Goal: Task Accomplishment & Management: Manage account settings

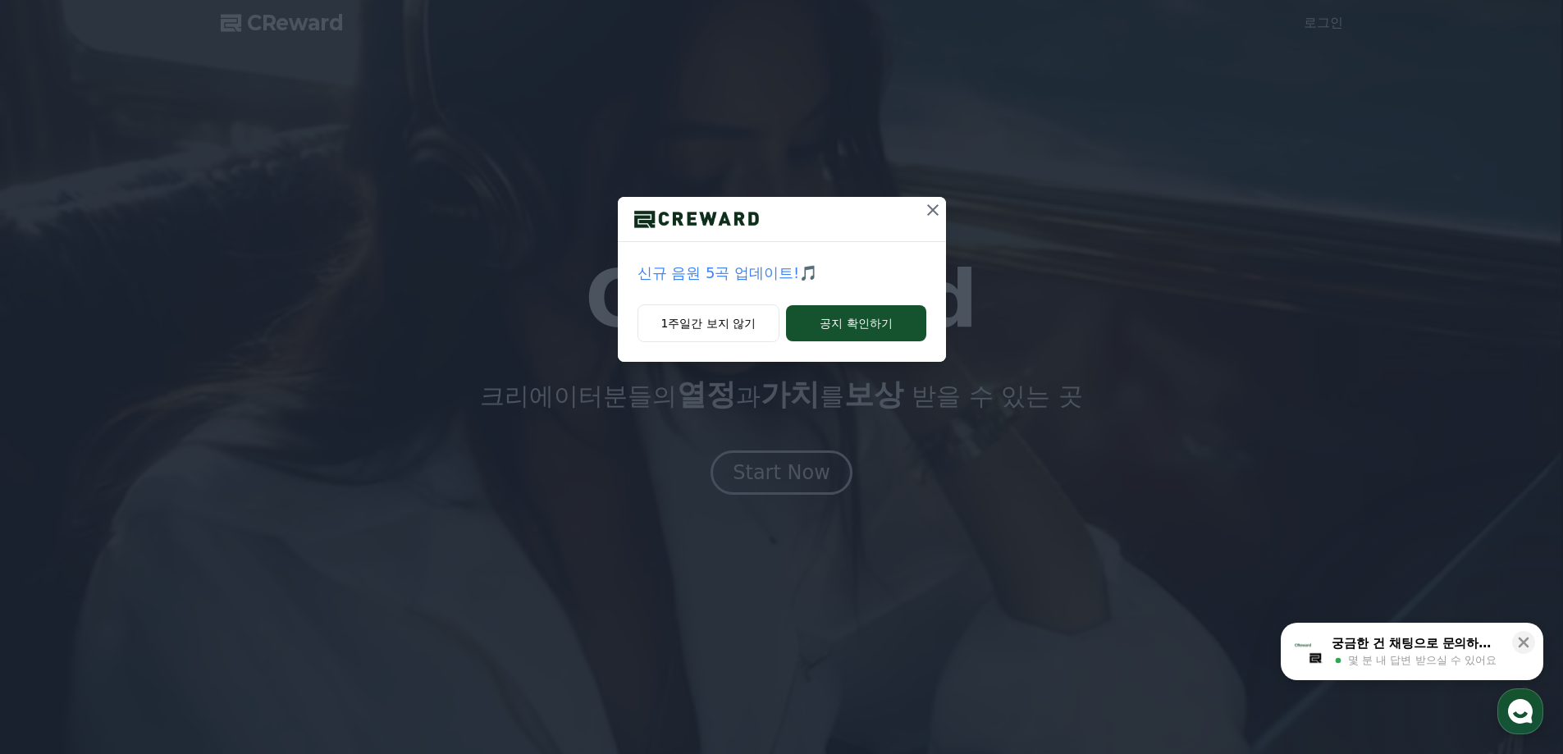
click at [965, 224] on div "신규 음원 5곡 업데이트!🎵 1주일간 보지 않기 공지 확인하기" at bounding box center [781, 194] width 1563 height 388
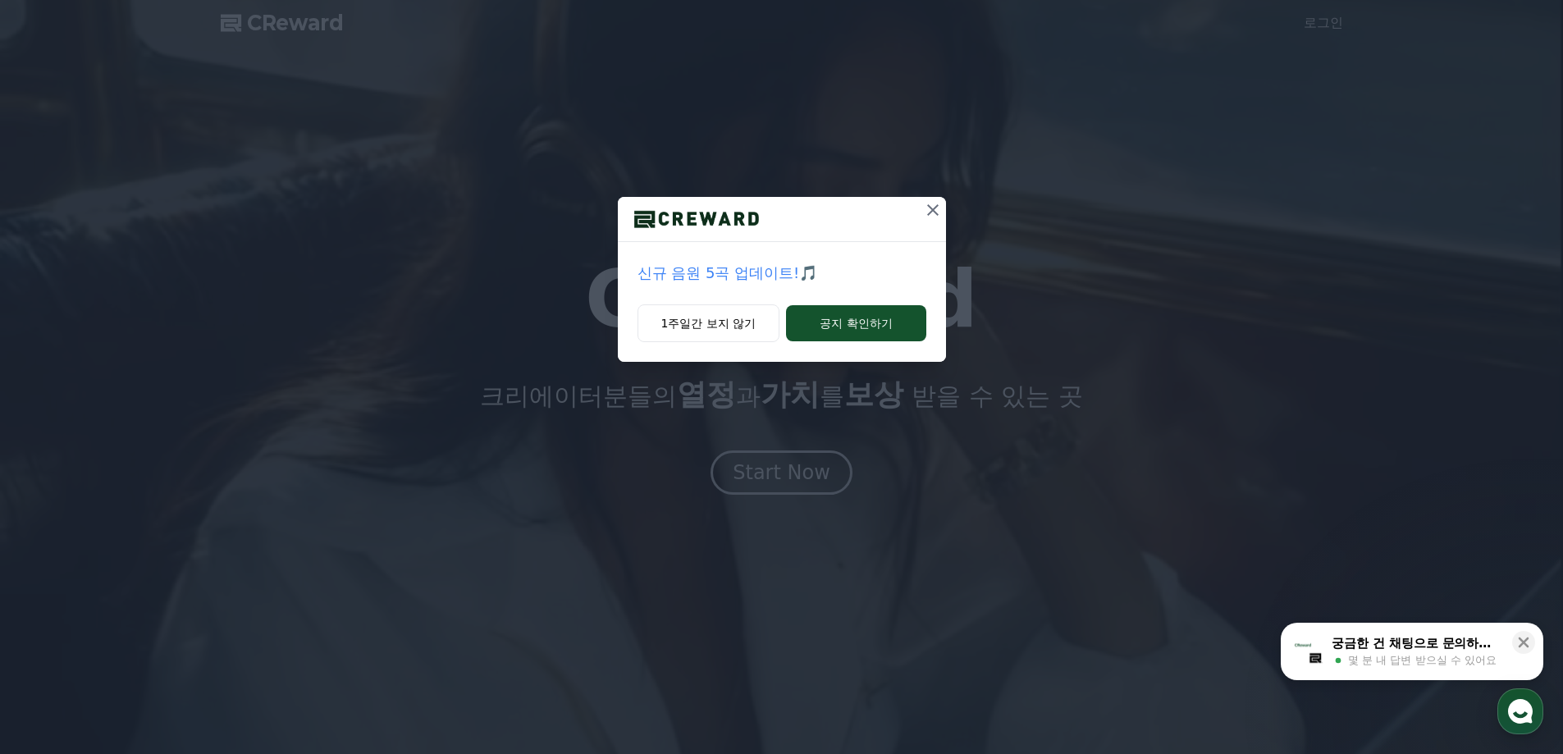
click at [928, 212] on icon at bounding box center [933, 210] width 20 height 20
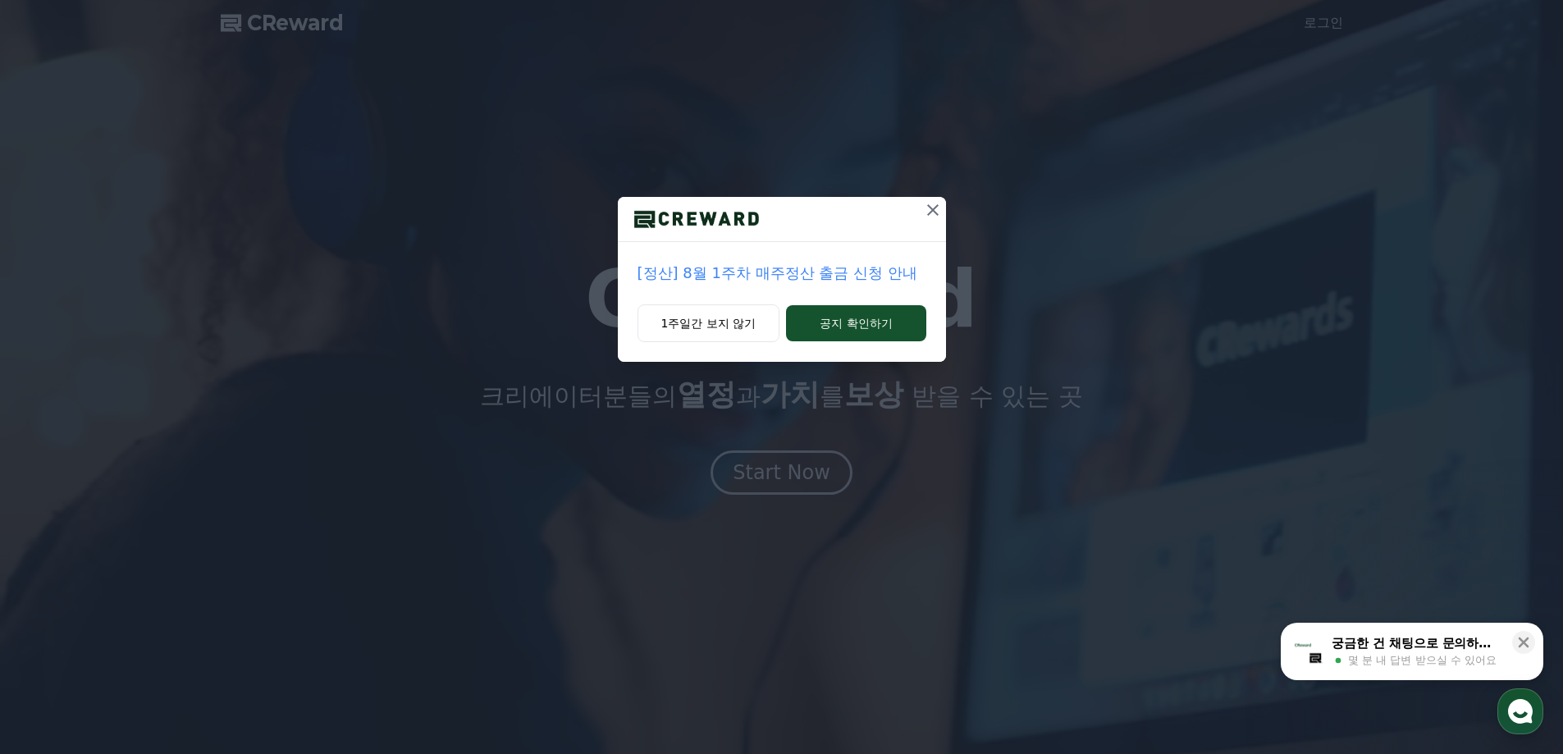
click at [941, 208] on icon at bounding box center [933, 210] width 20 height 20
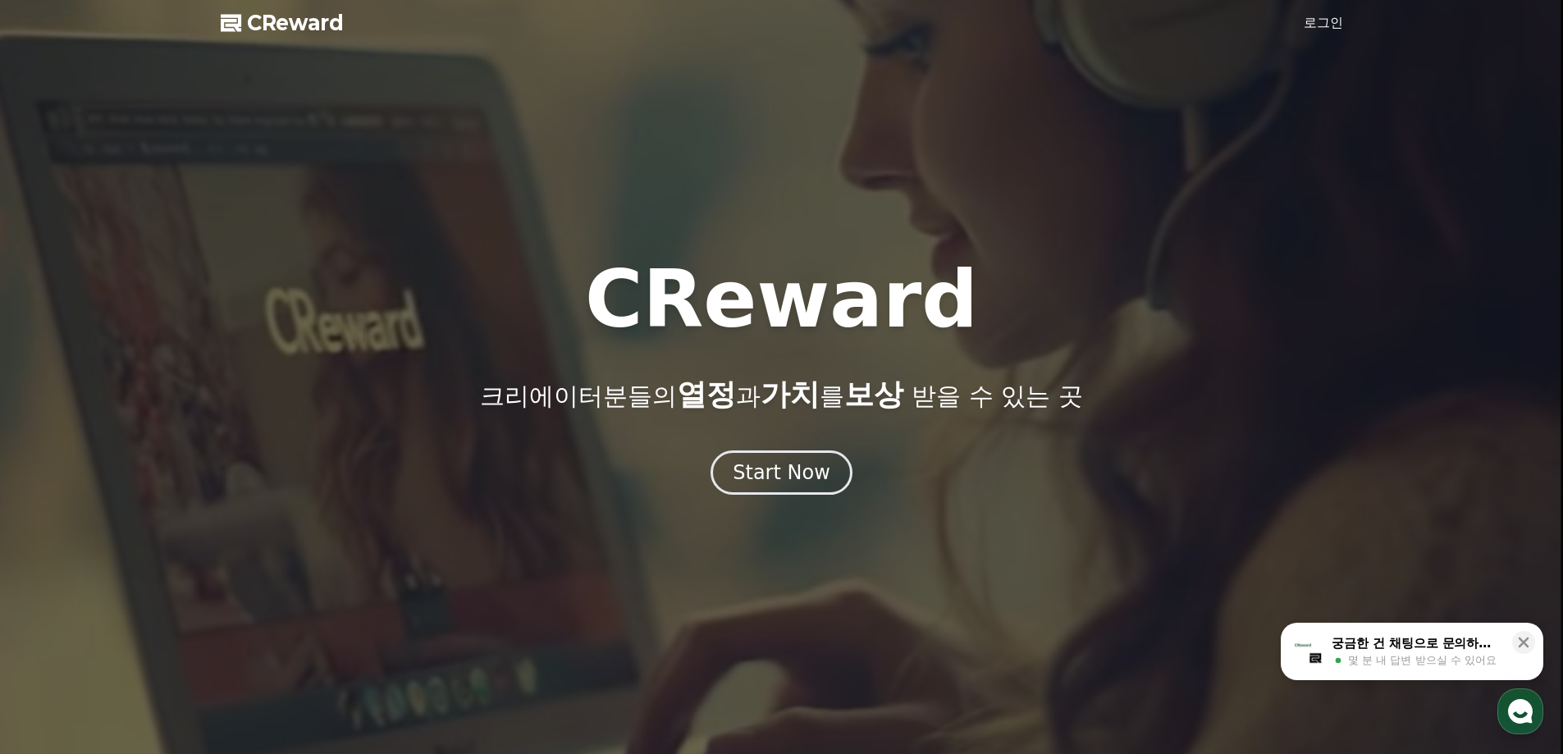
click at [1311, 18] on link "로그인" at bounding box center [1323, 23] width 39 height 20
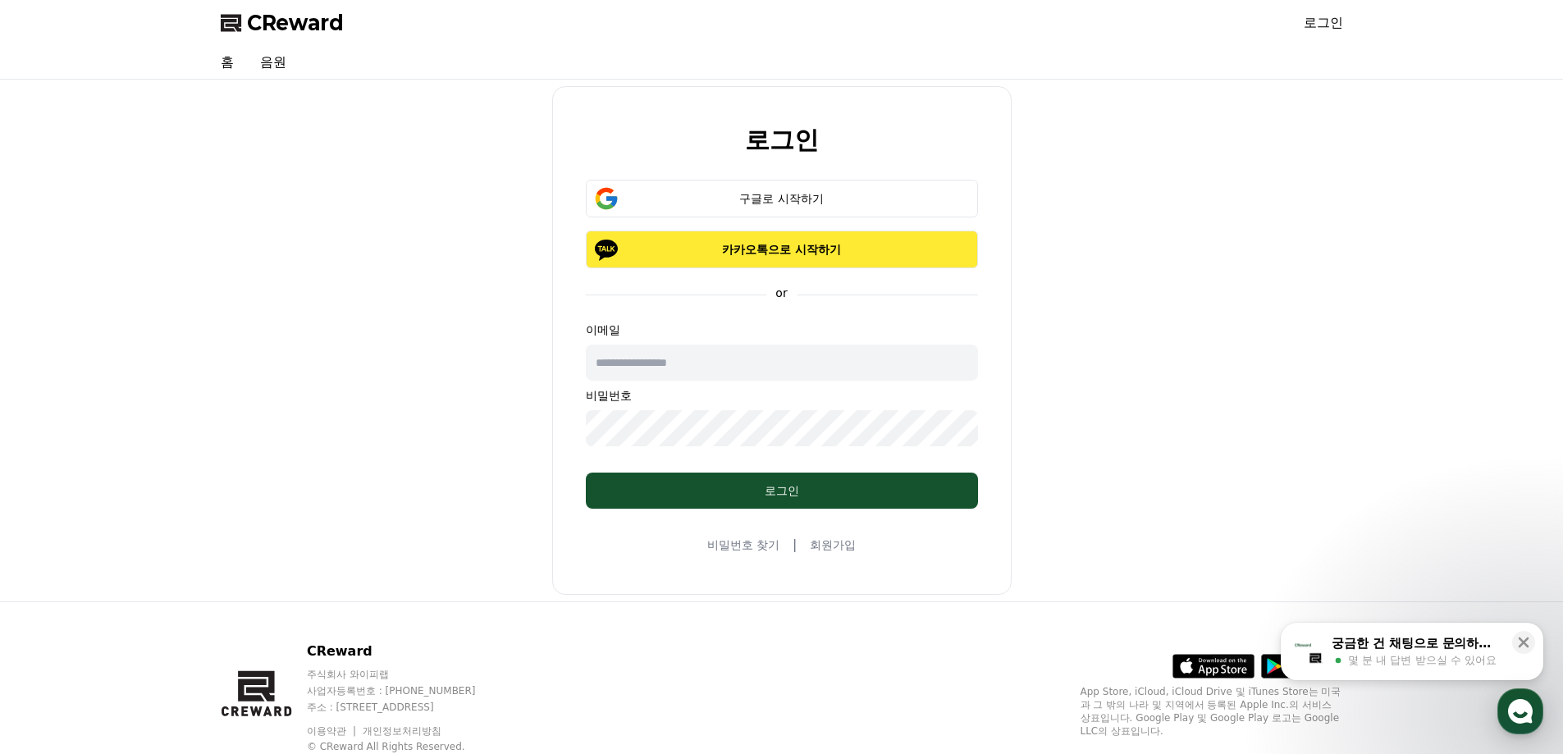
click at [749, 245] on p "카카오톡으로 시작하기" at bounding box center [782, 249] width 345 height 16
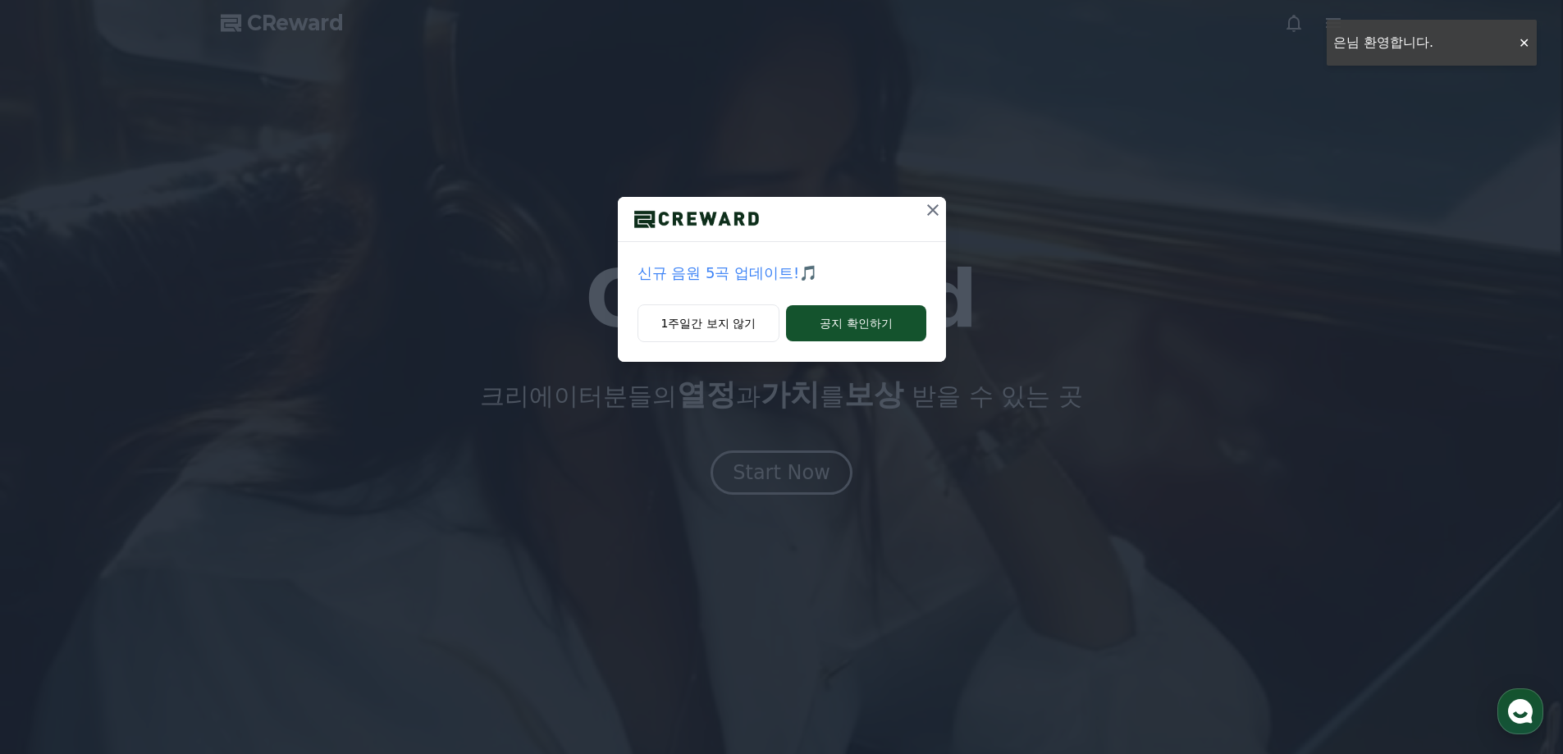
click at [938, 213] on icon at bounding box center [933, 210] width 20 height 20
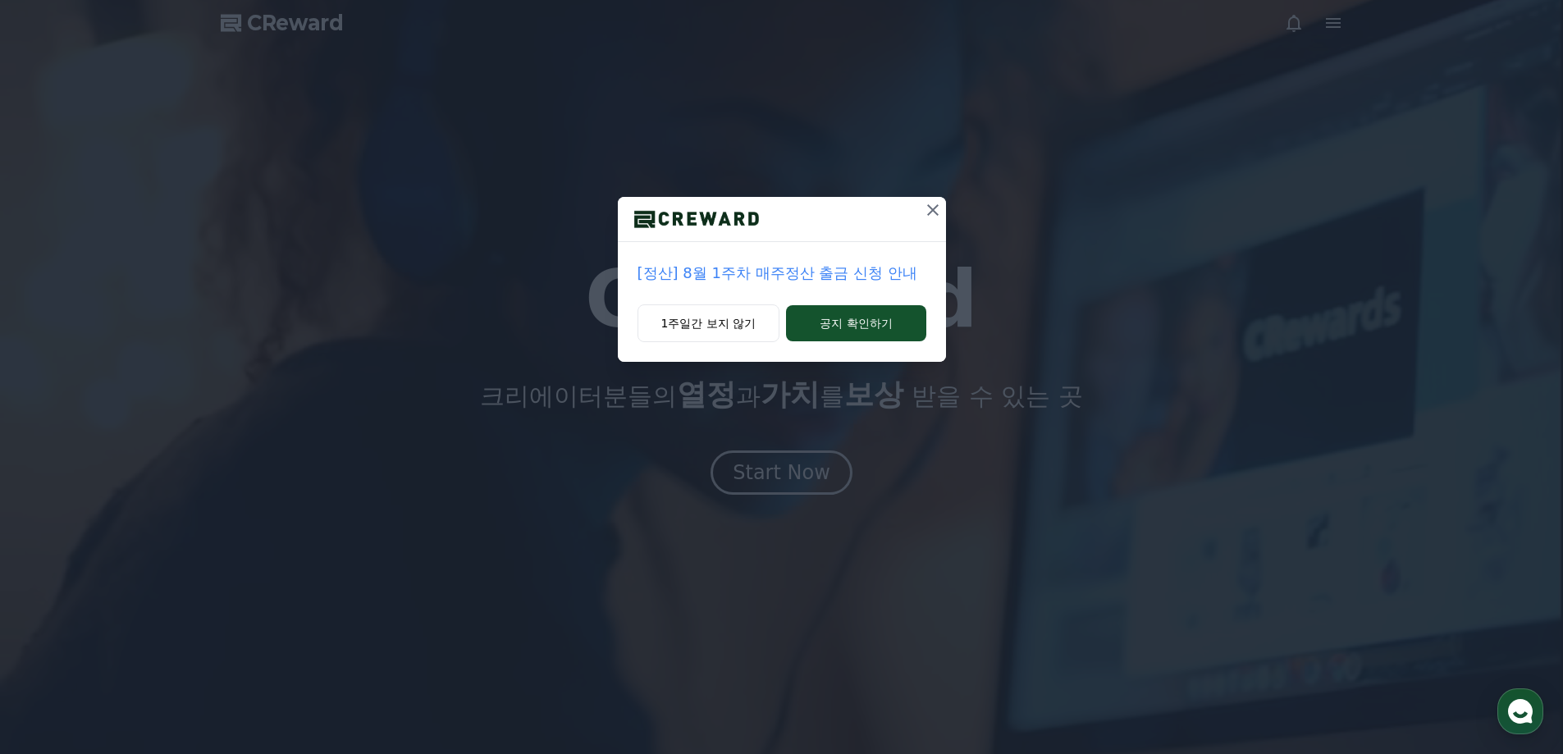
click at [939, 221] on button at bounding box center [933, 210] width 26 height 26
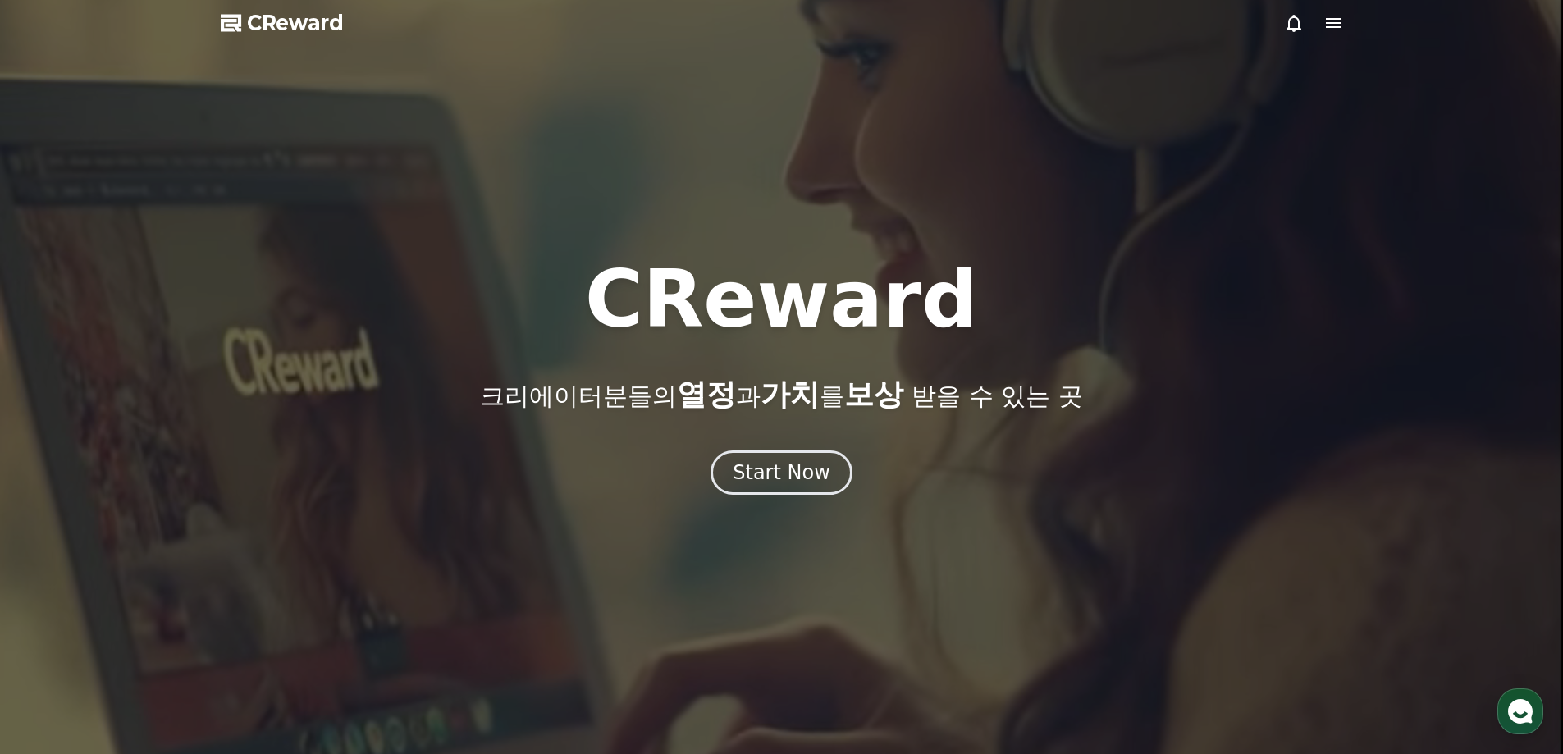
click at [595, 97] on div at bounding box center [781, 377] width 1563 height 754
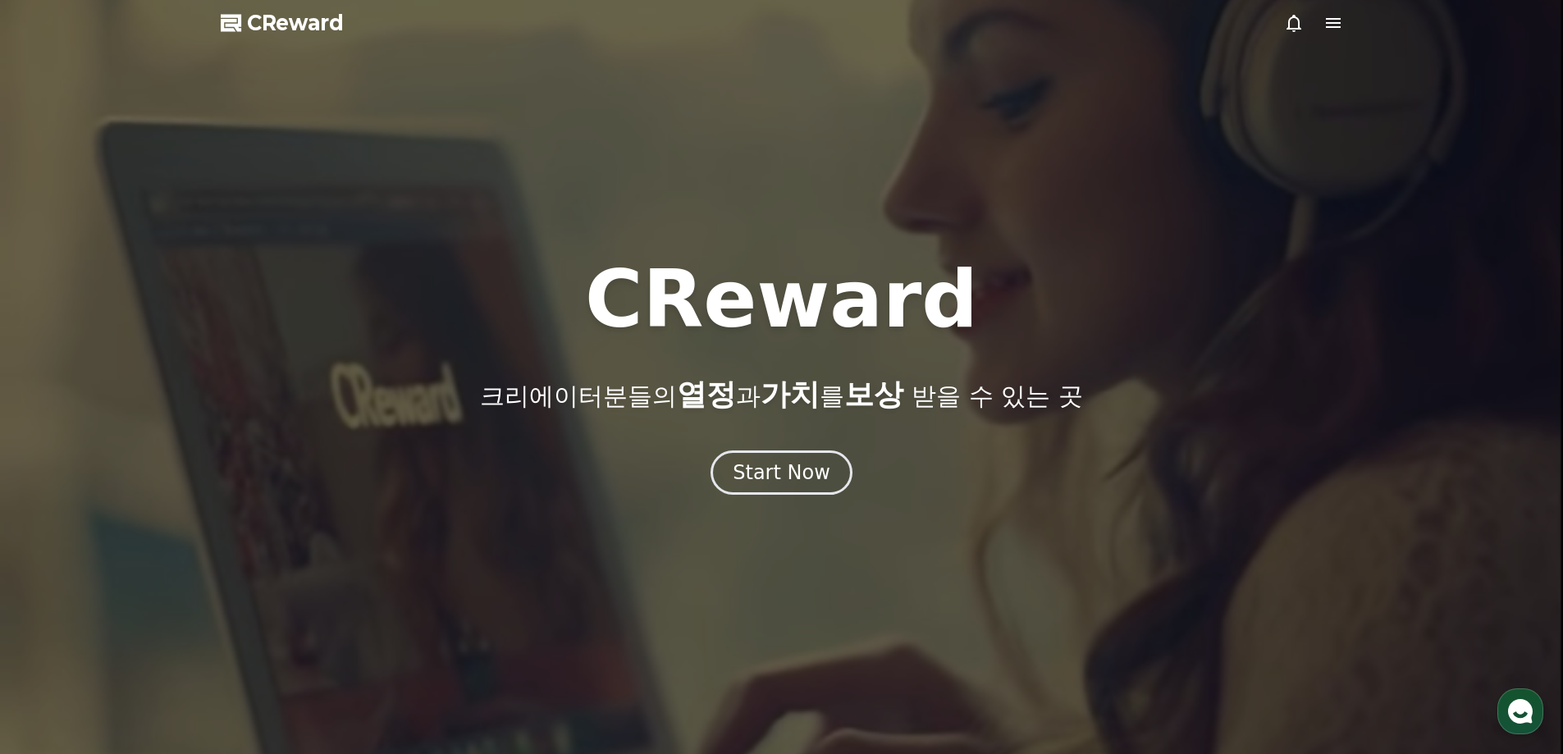
click at [272, 25] on span "CReward" at bounding box center [295, 23] width 97 height 26
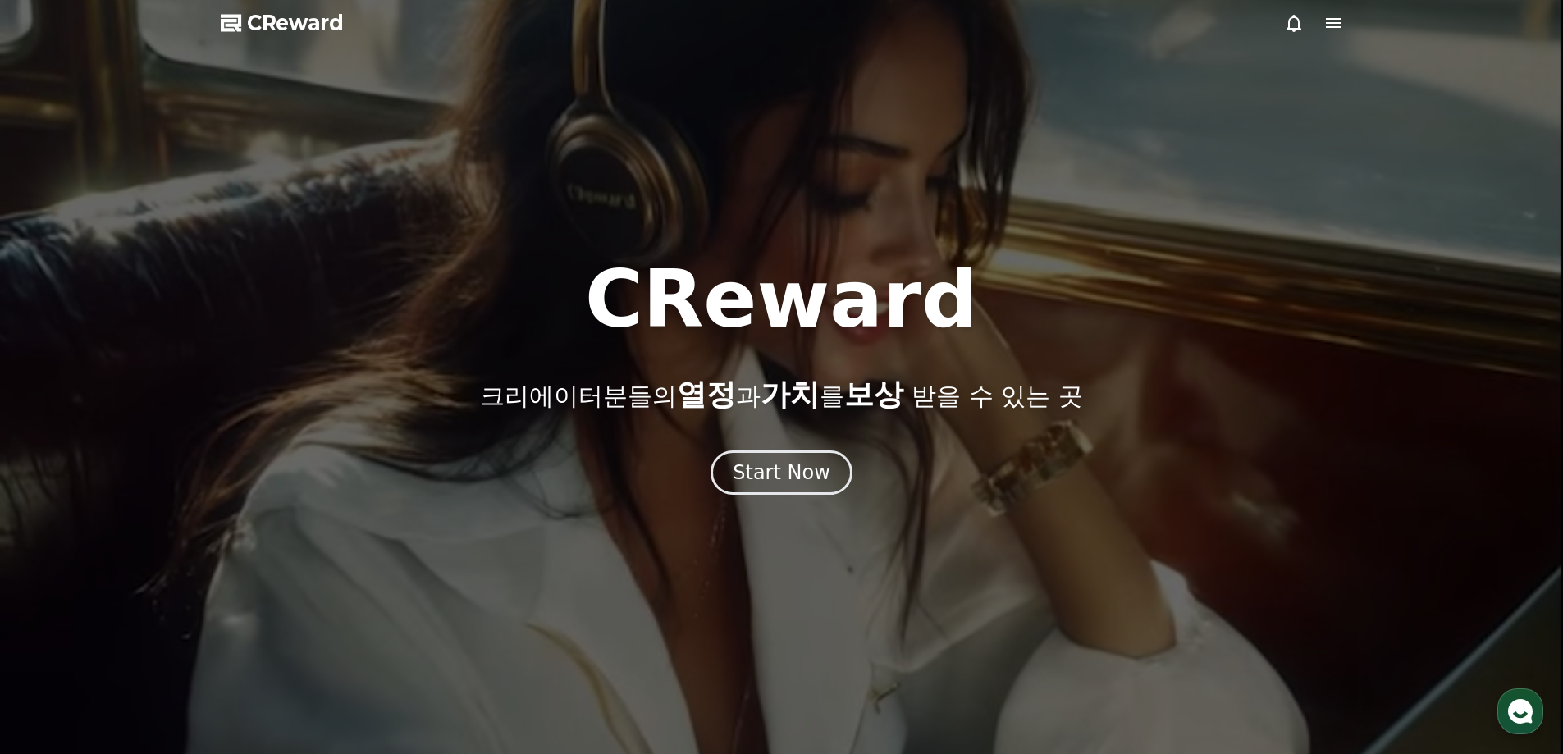
click at [1339, 27] on icon at bounding box center [1333, 23] width 15 height 10
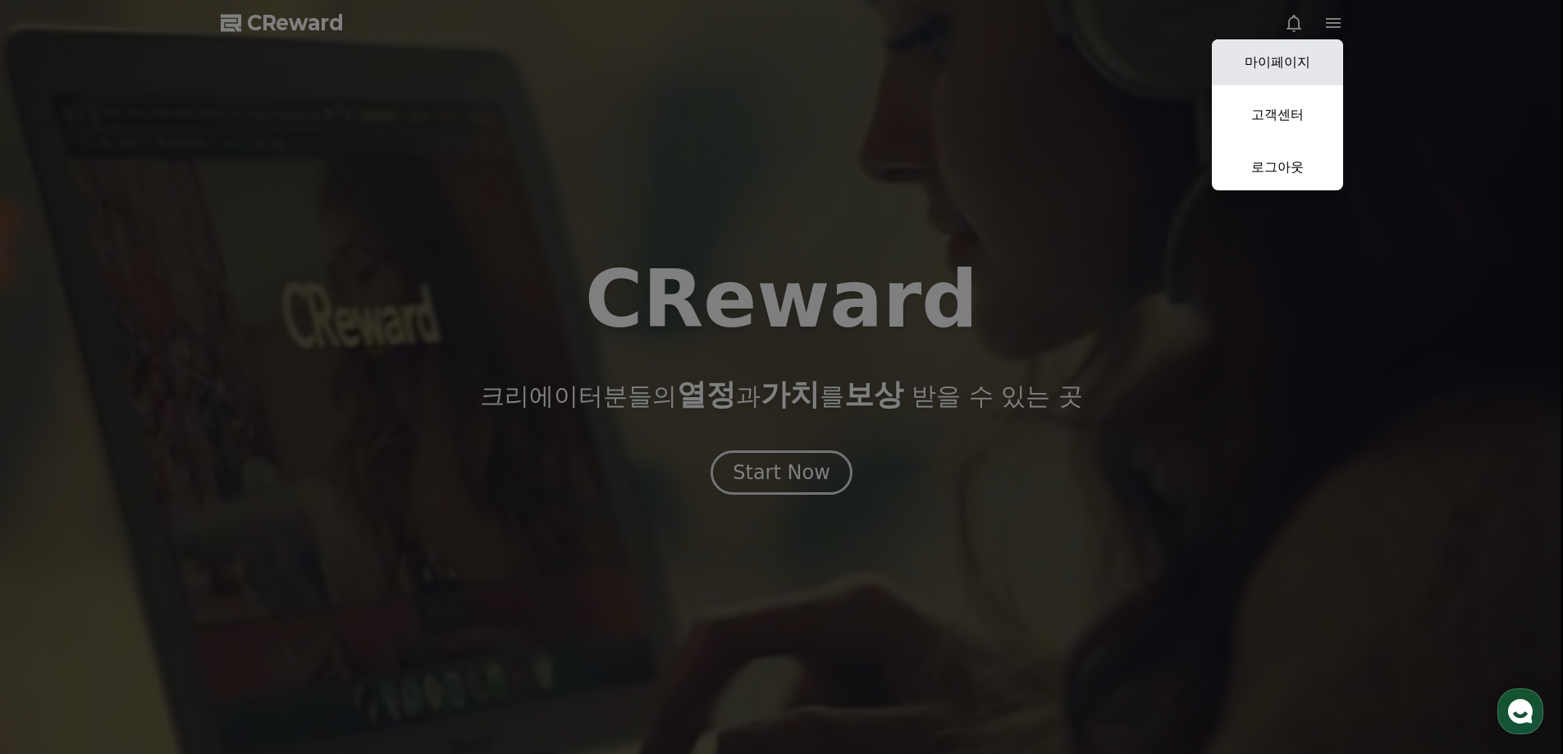
click at [1283, 61] on link "마이페이지" at bounding box center [1277, 62] width 131 height 46
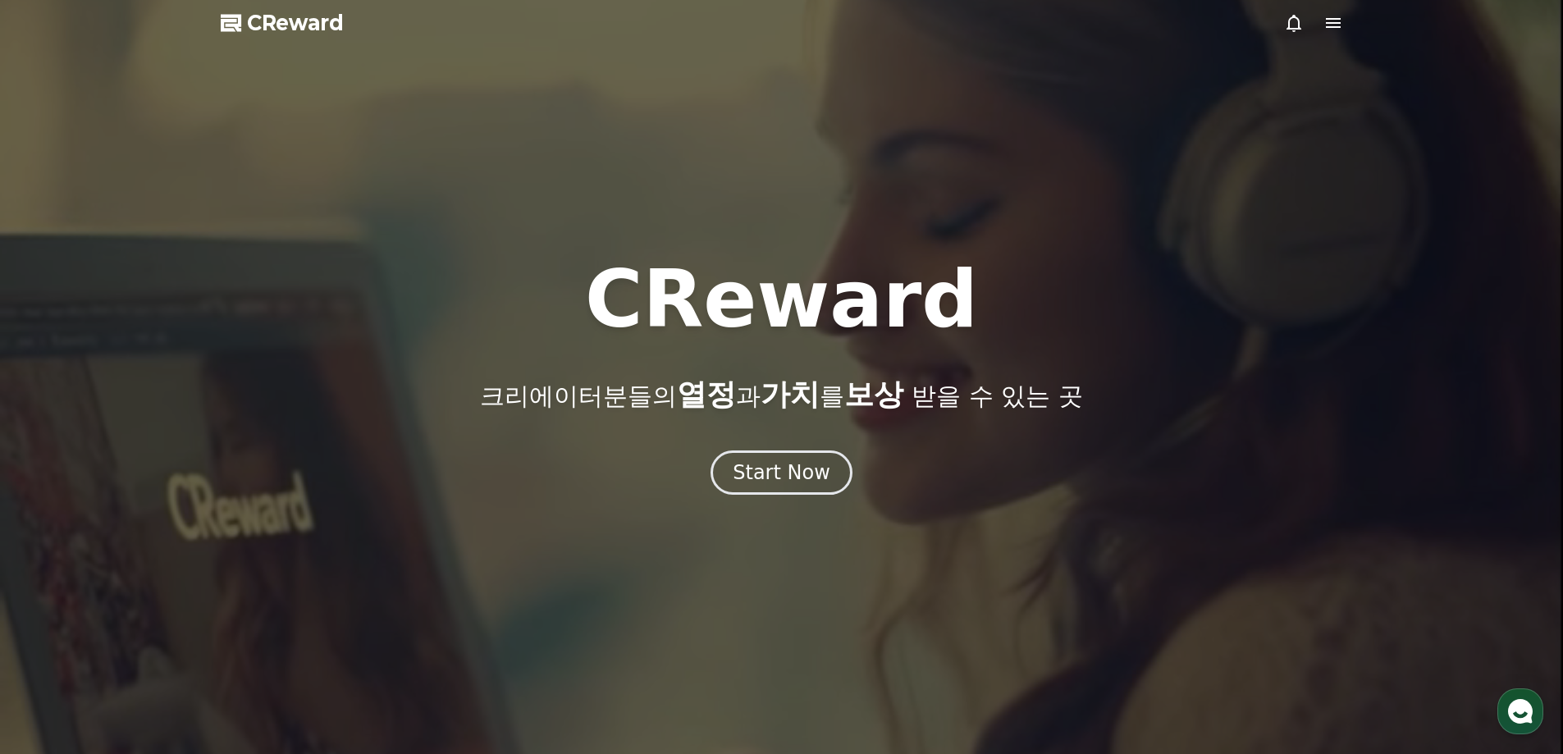
select select "**********"
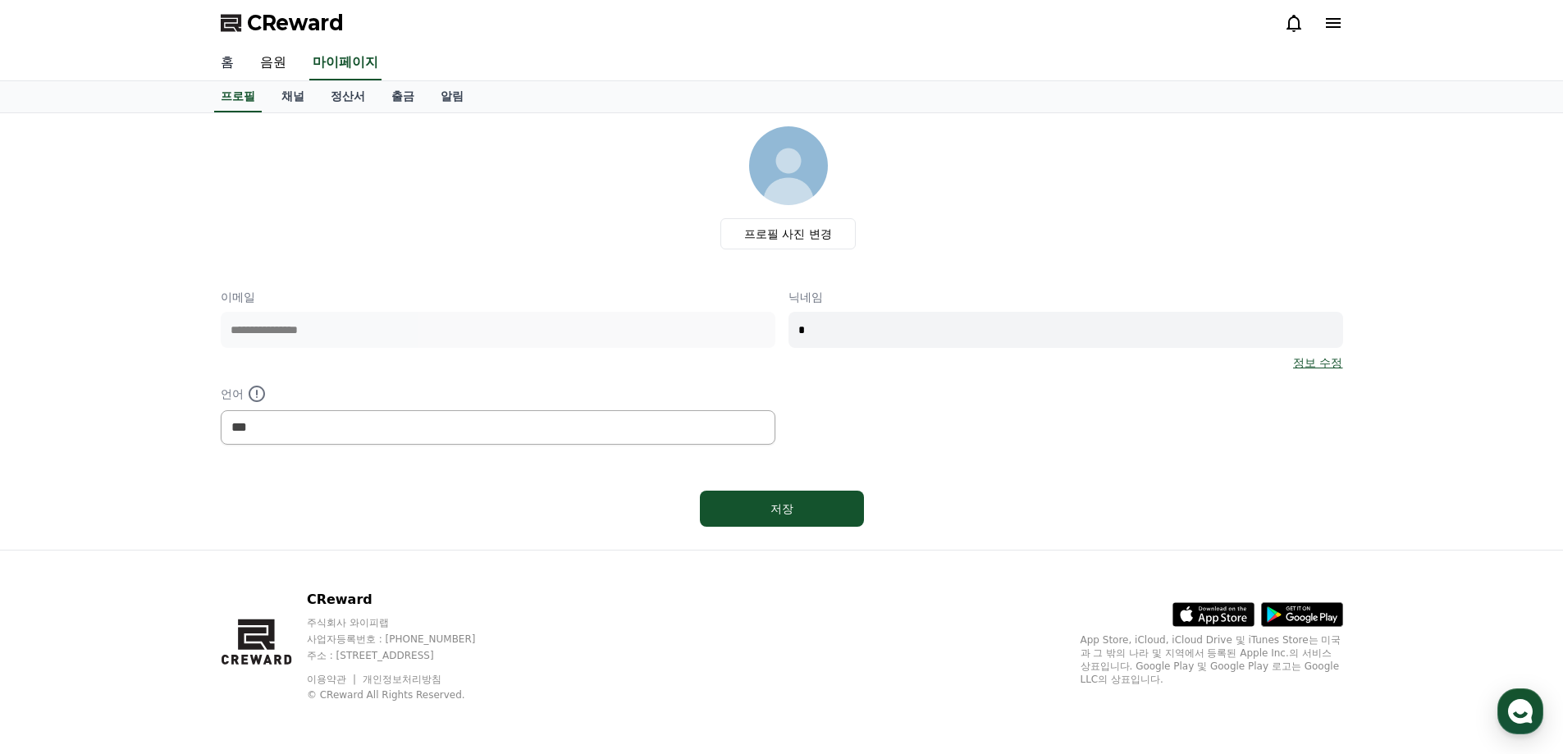
click at [229, 70] on link "홈" at bounding box center [227, 63] width 39 height 34
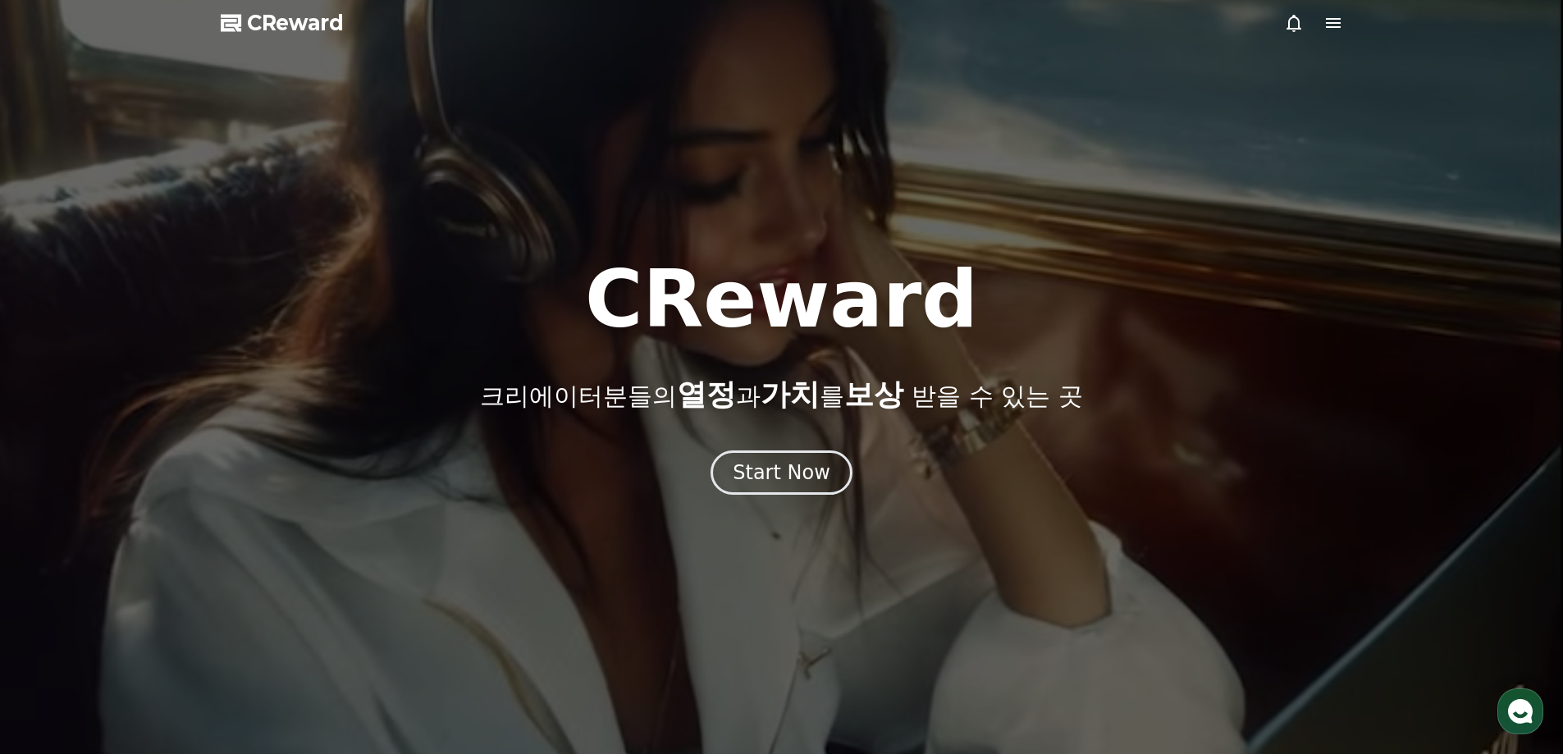
click at [1343, 16] on div at bounding box center [781, 377] width 1563 height 754
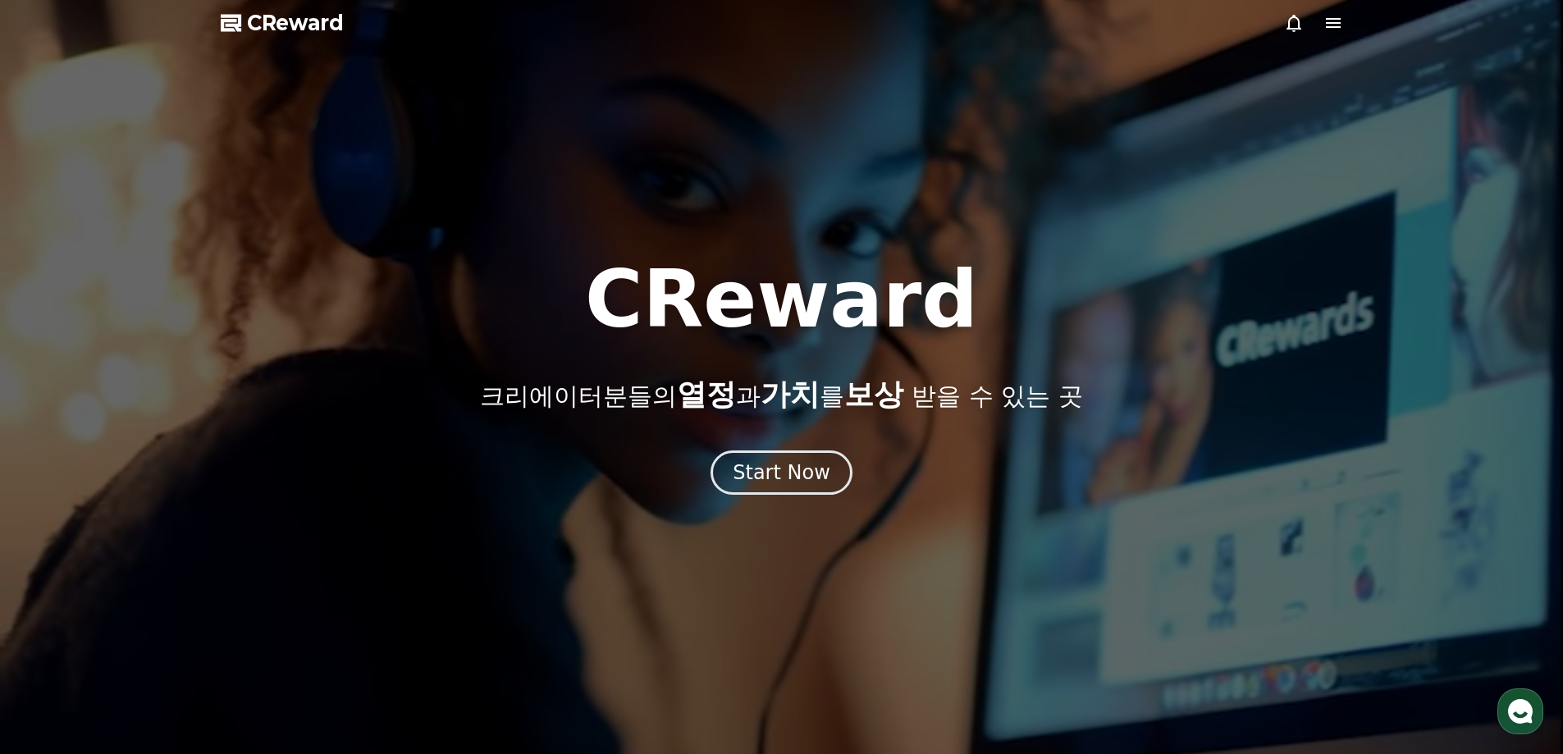
click at [1341, 19] on icon at bounding box center [1333, 23] width 20 height 20
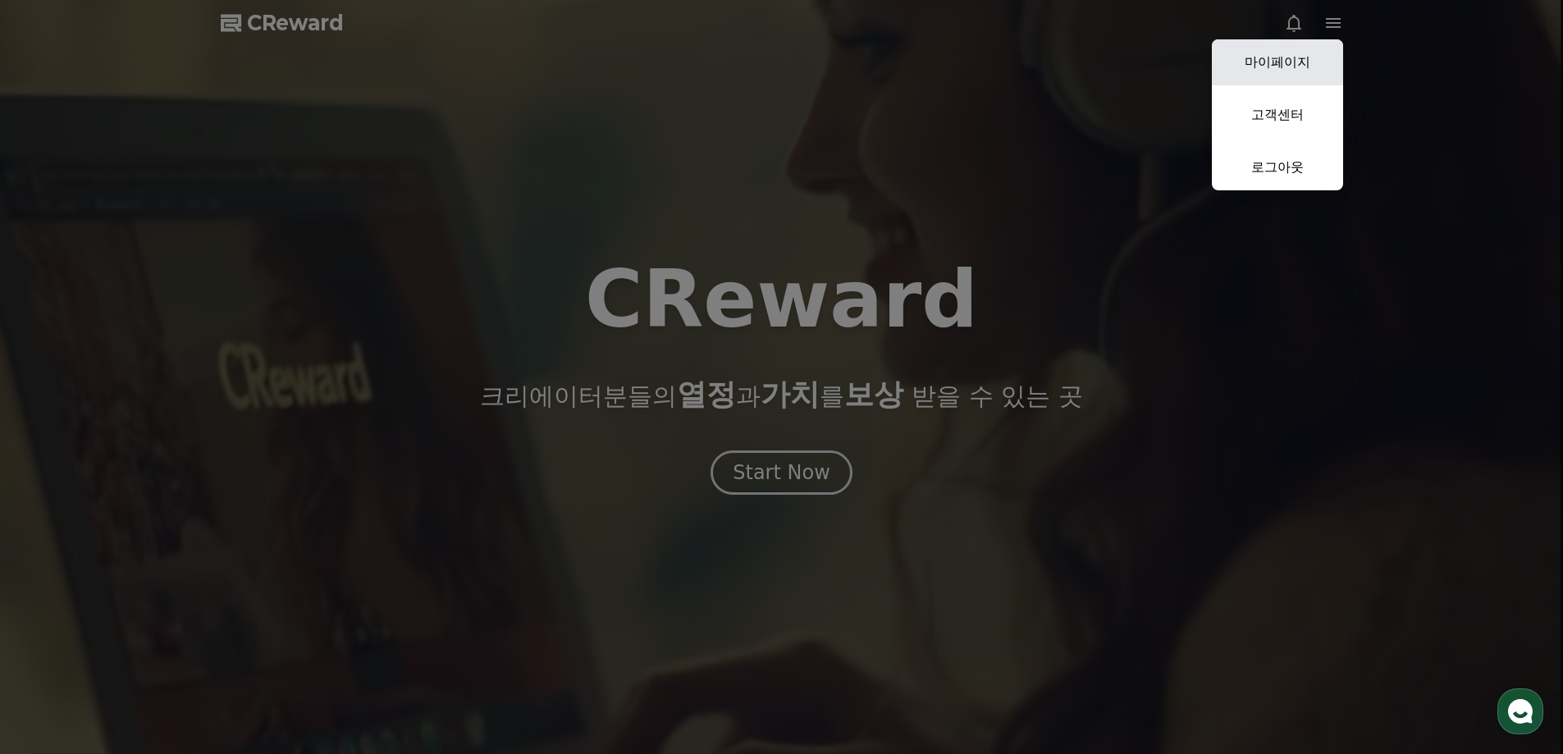
click at [1264, 74] on link "마이페이지" at bounding box center [1277, 62] width 131 height 46
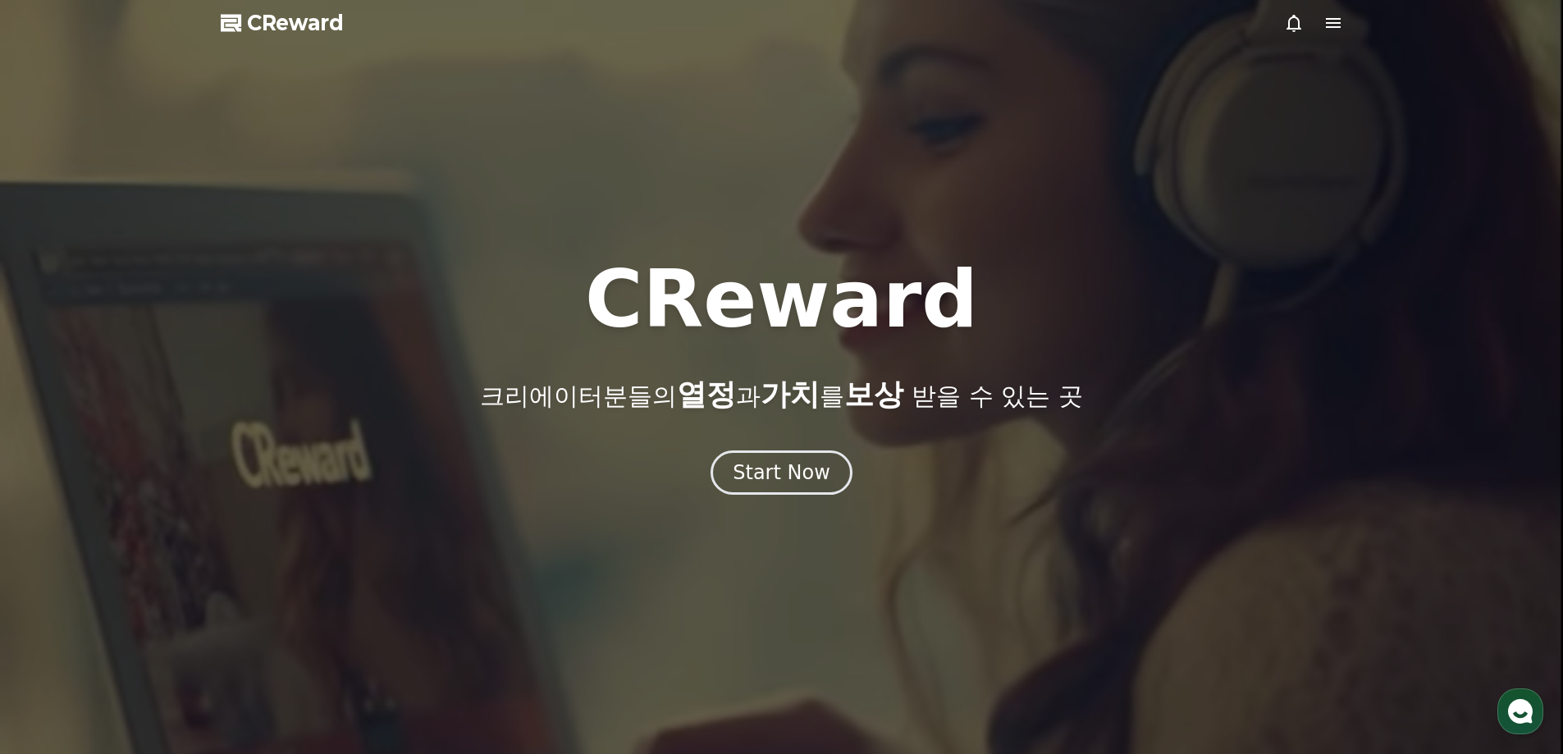
select select "**********"
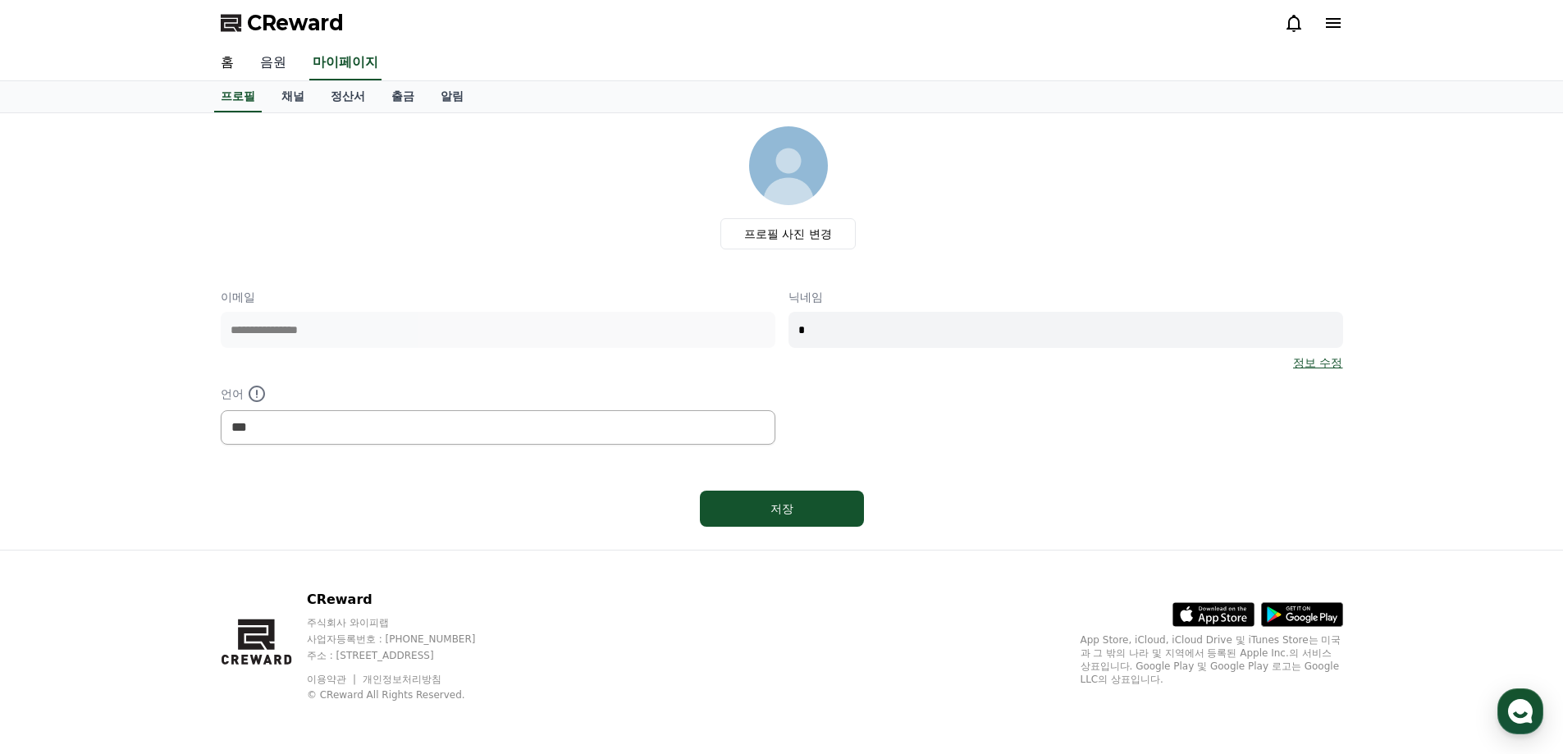
click at [274, 60] on link "음원" at bounding box center [273, 63] width 53 height 34
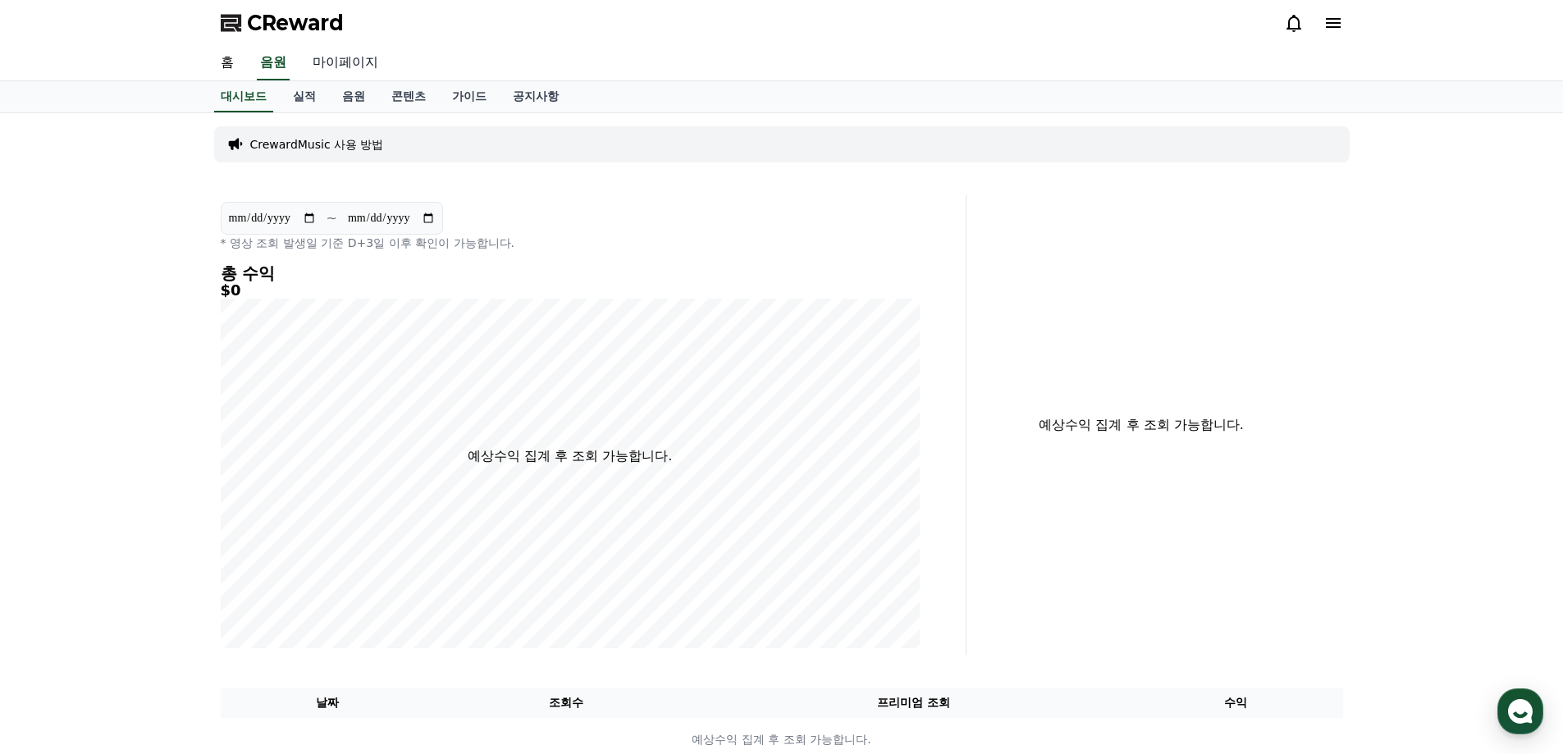
click at [338, 70] on link "마이페이지" at bounding box center [345, 63] width 92 height 34
select select "**********"
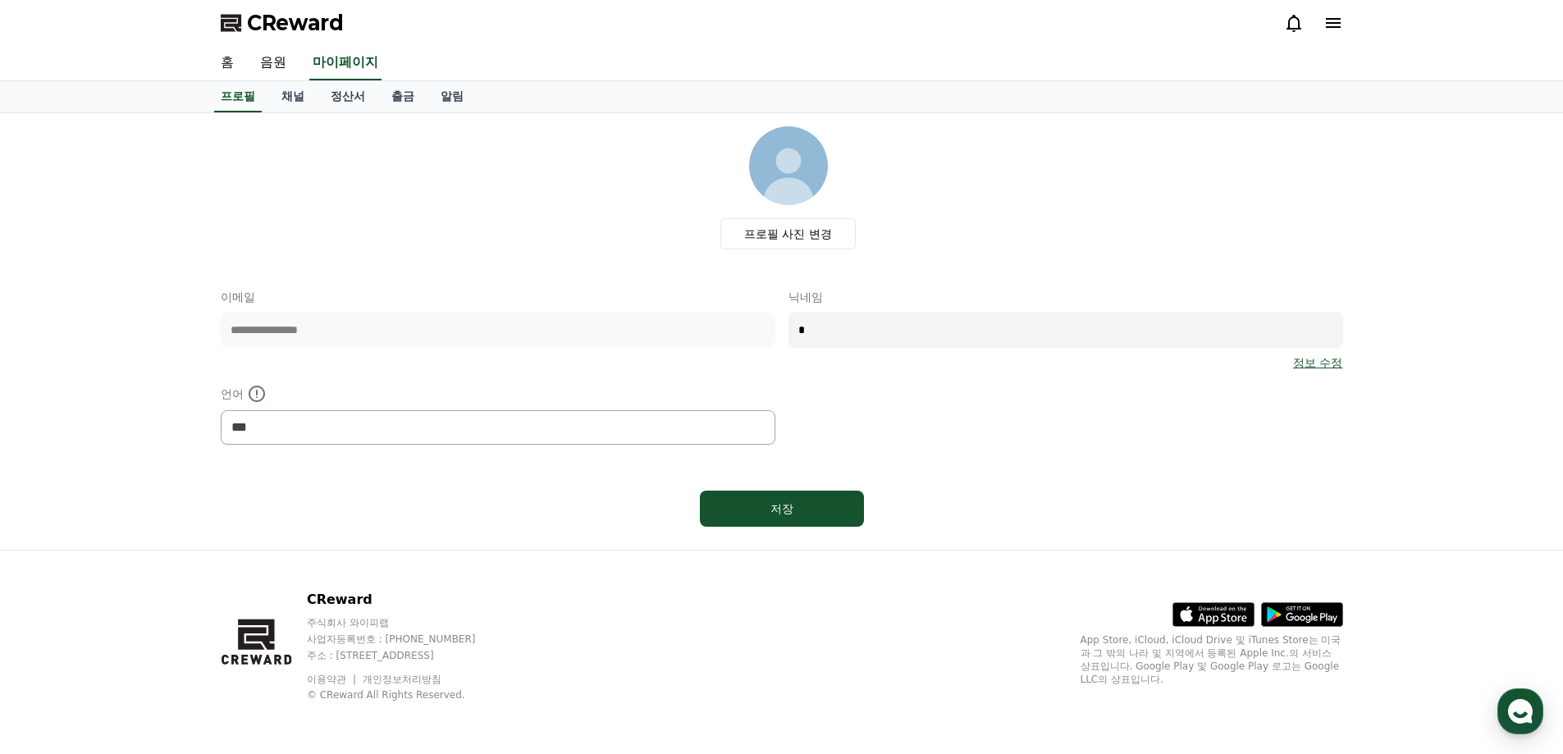
click at [216, 58] on link "홈" at bounding box center [227, 63] width 39 height 34
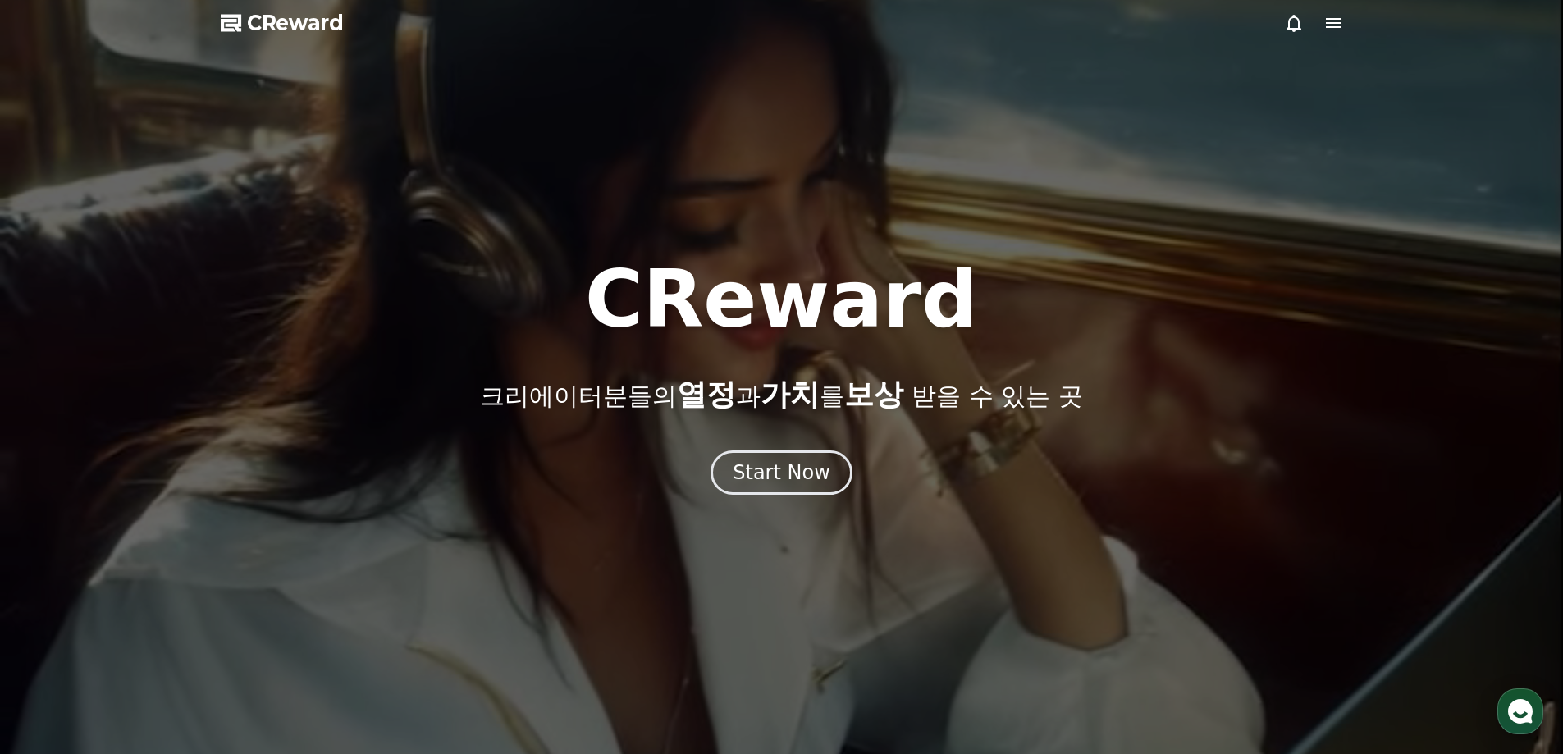
click at [306, 16] on span "CReward" at bounding box center [295, 23] width 97 height 26
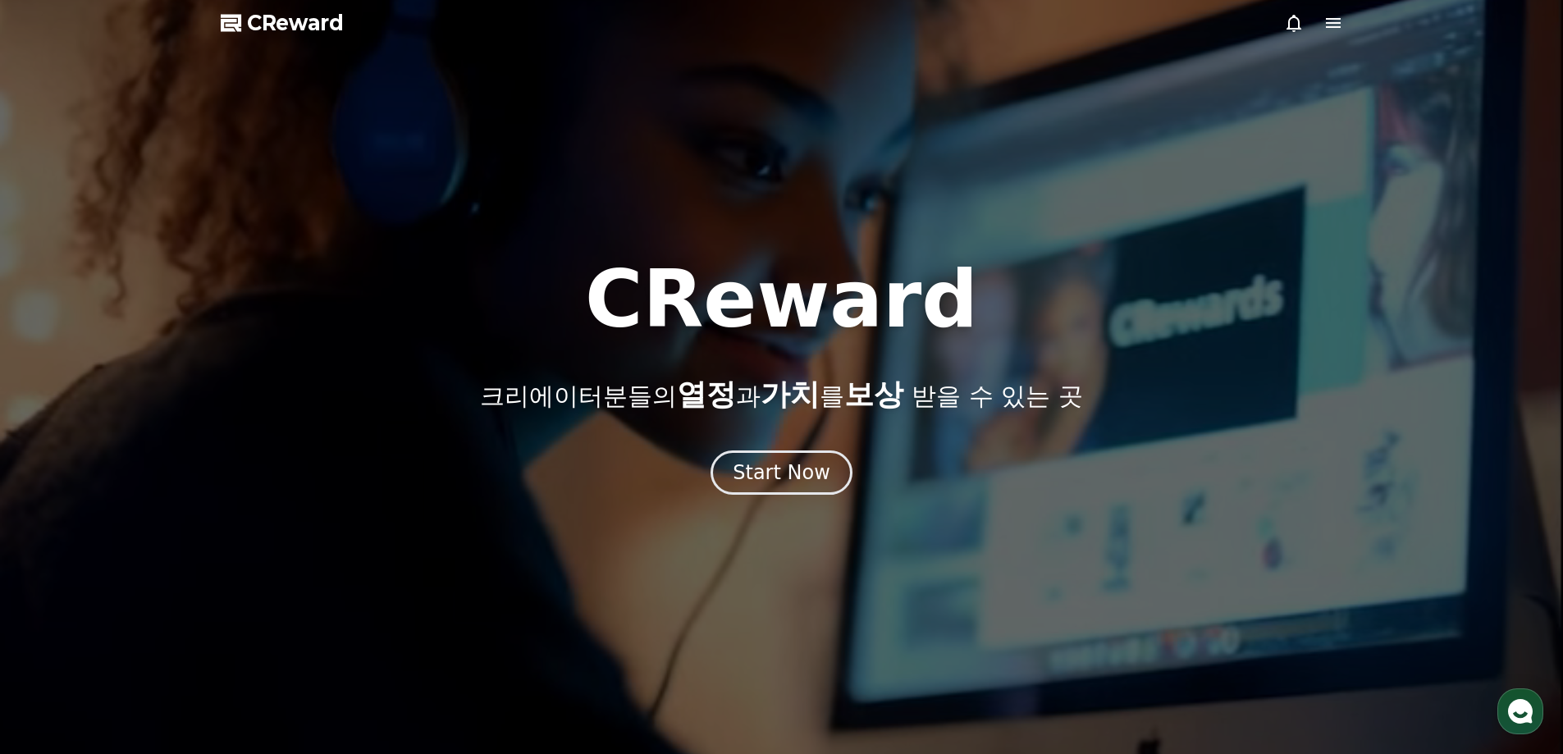
click at [1329, 25] on icon at bounding box center [1333, 23] width 20 height 20
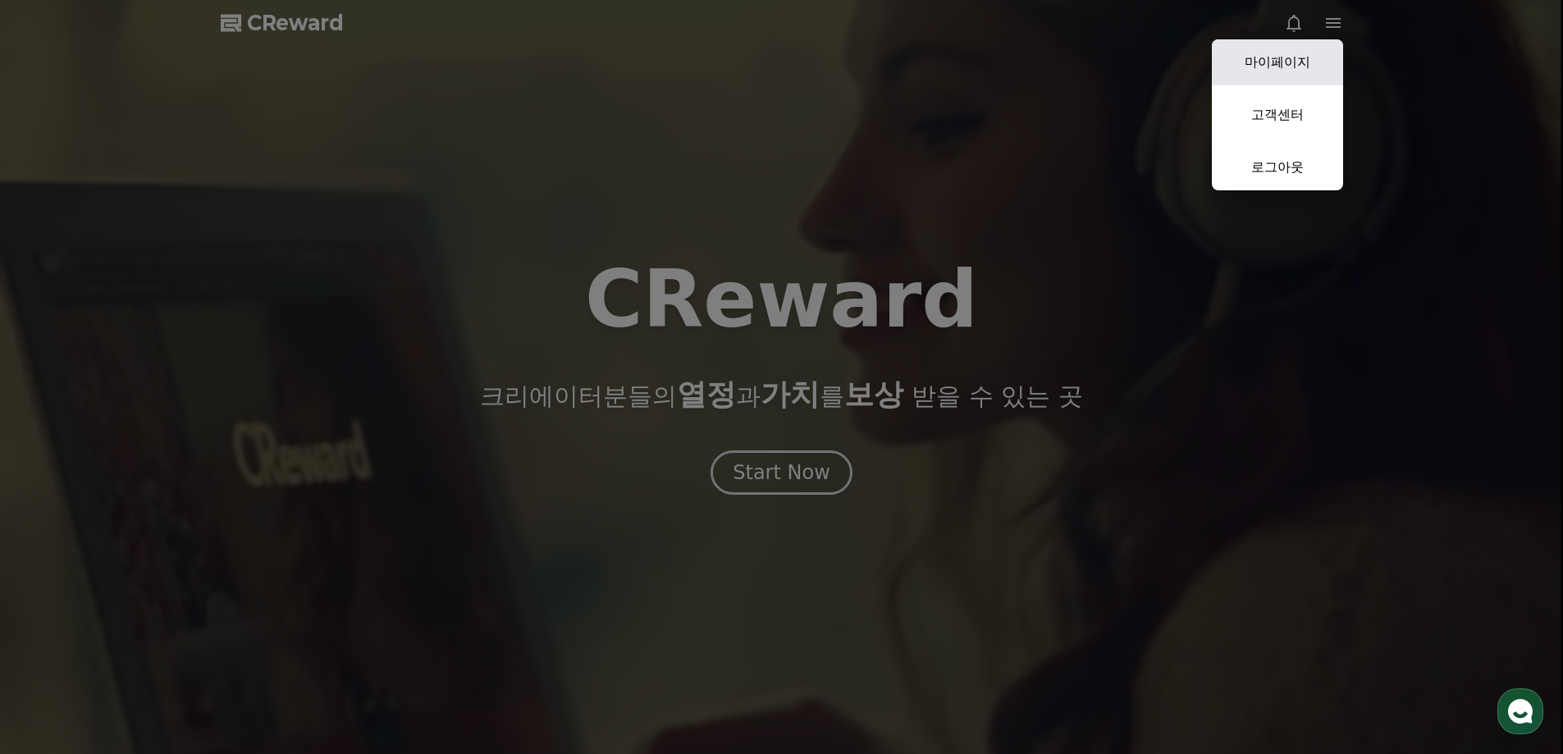
click at [1265, 75] on link "마이페이지" at bounding box center [1277, 62] width 131 height 46
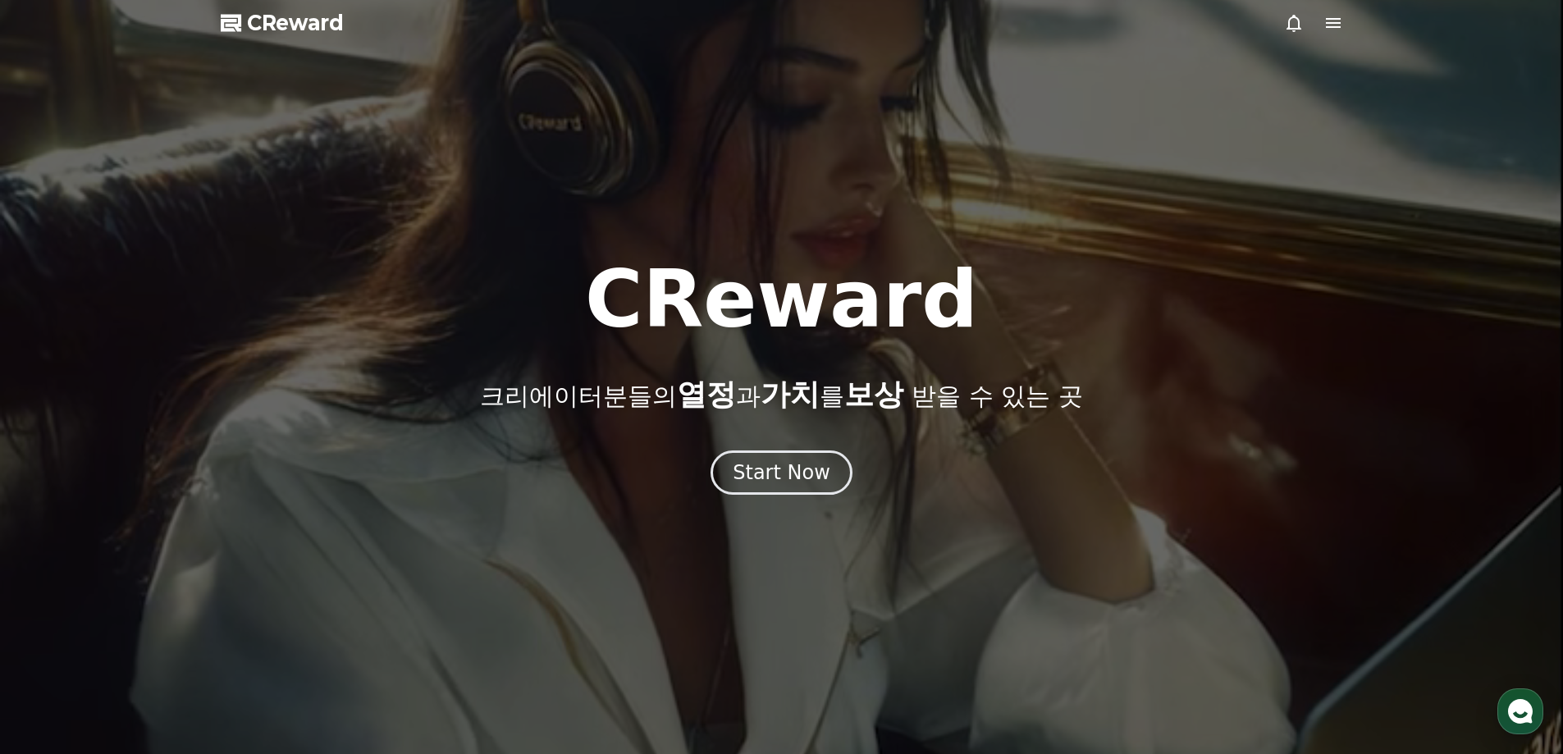
select select "**********"
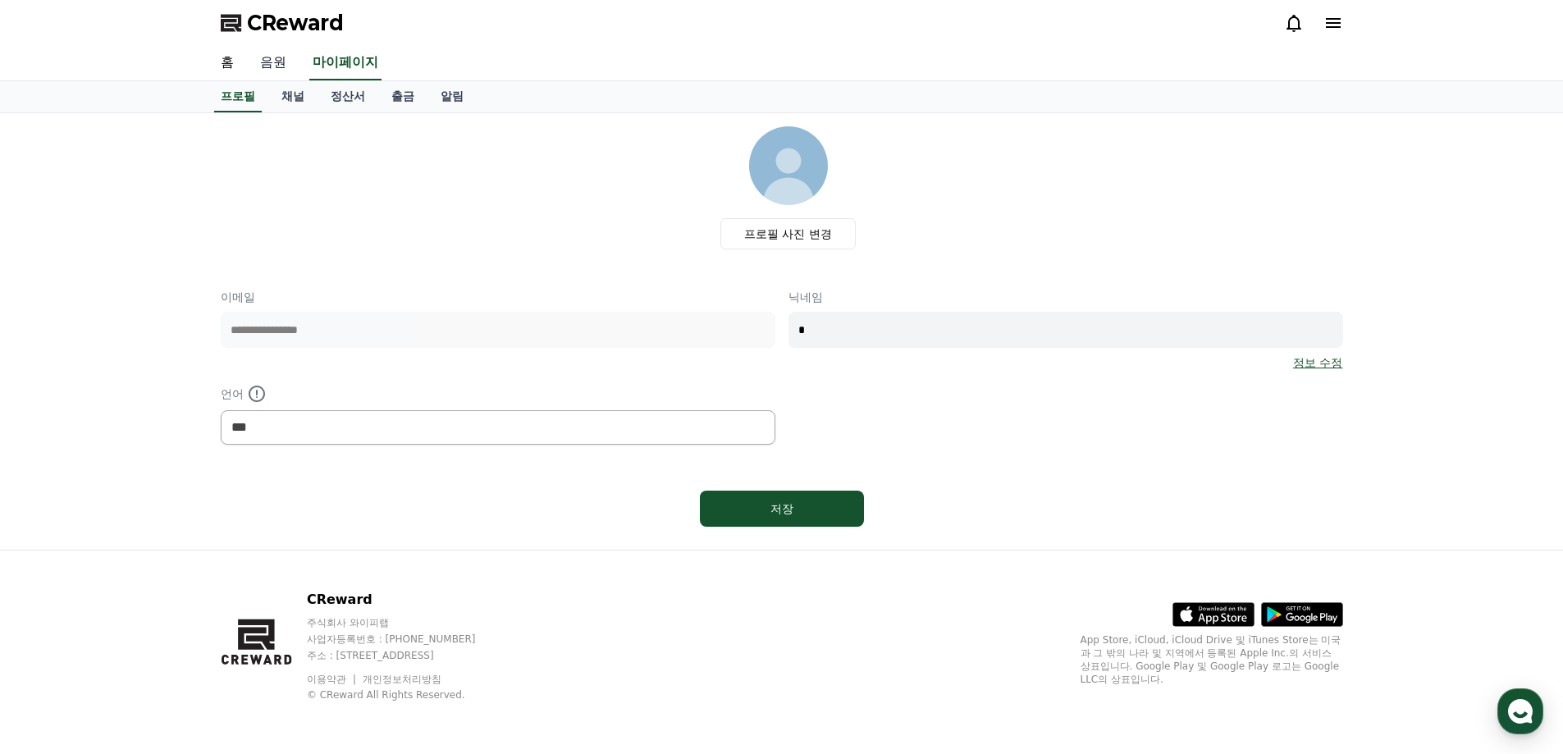
click at [262, 52] on link "음원" at bounding box center [273, 63] width 53 height 34
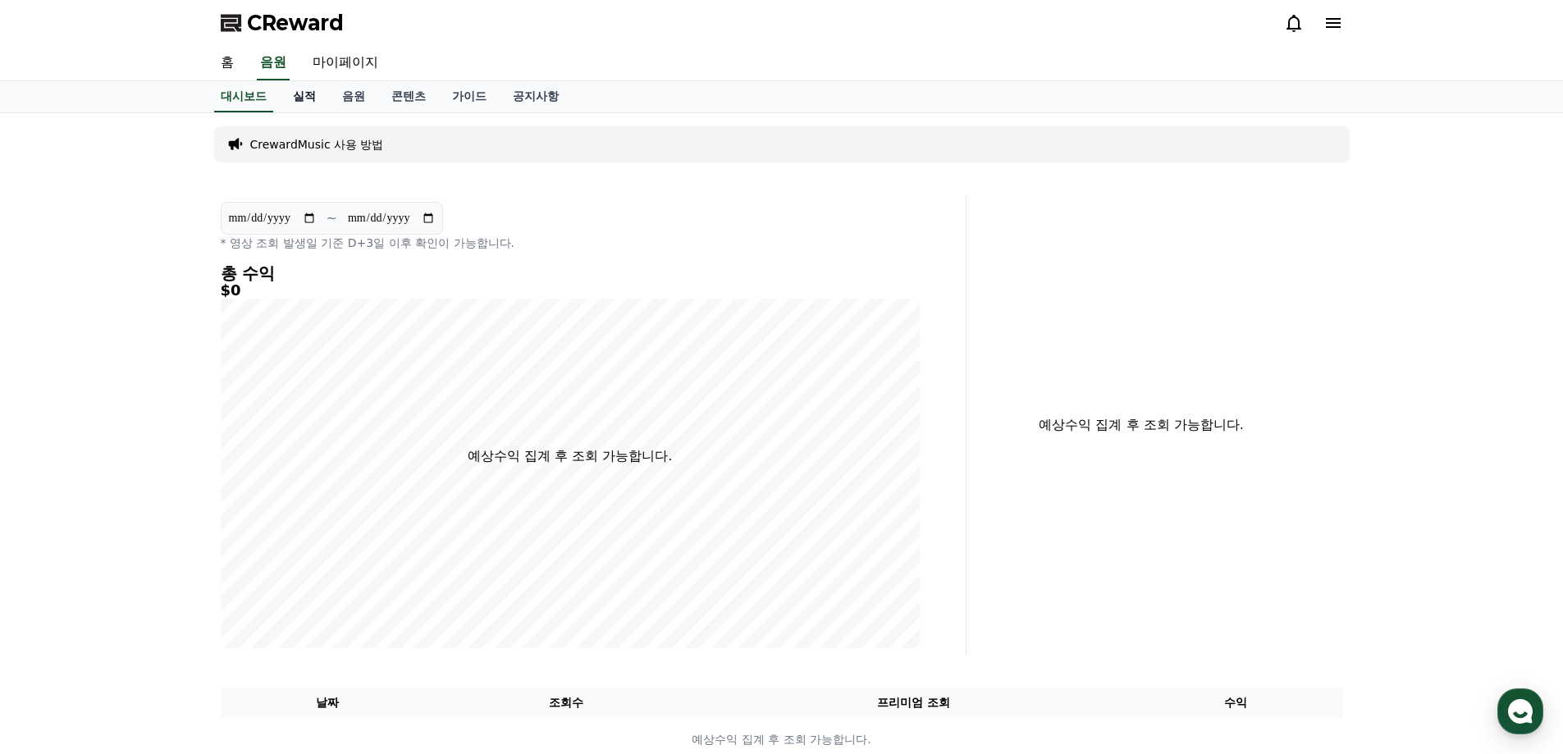
click at [313, 100] on link "실적" at bounding box center [304, 96] width 49 height 31
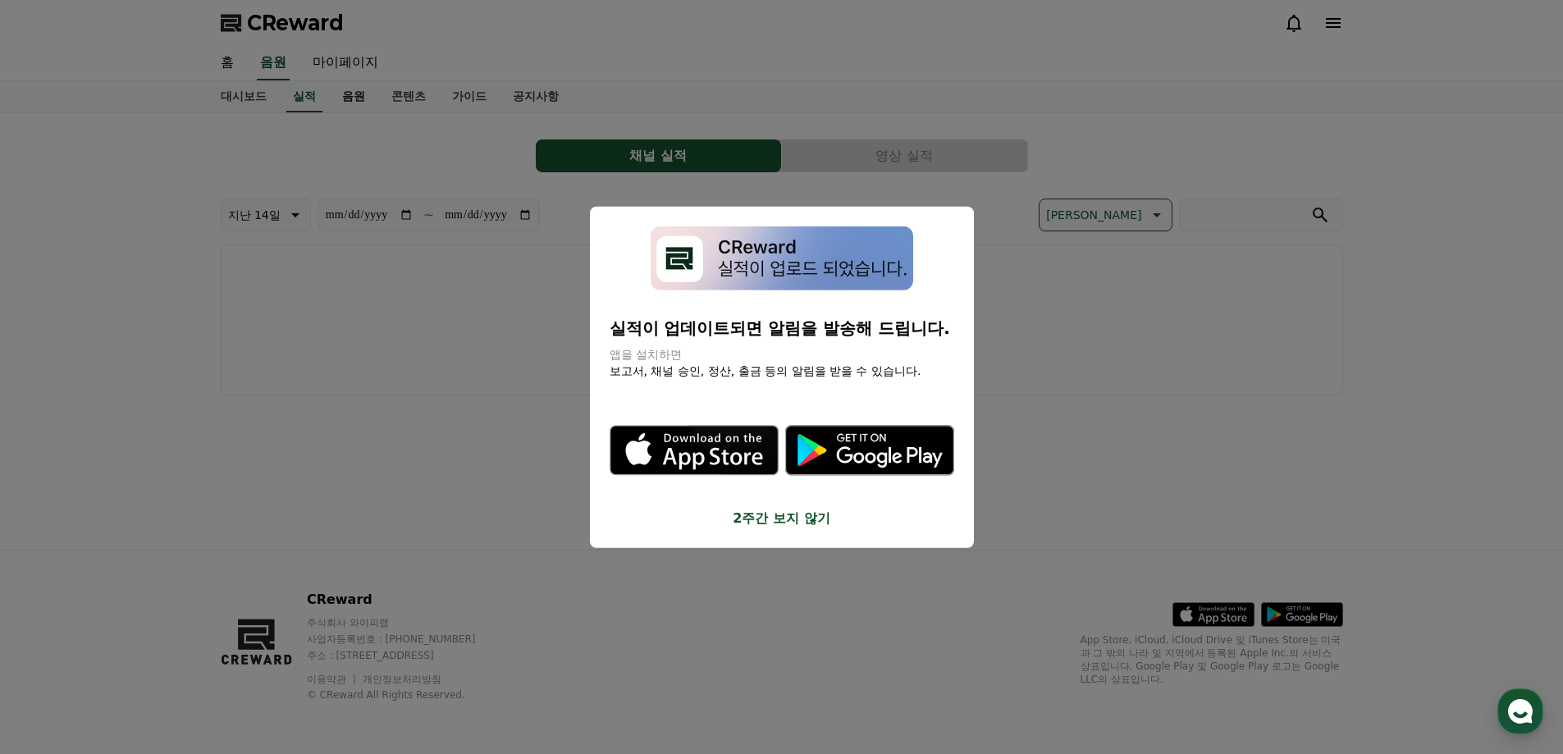
click at [349, 103] on button "close modal" at bounding box center [781, 377] width 1563 height 754
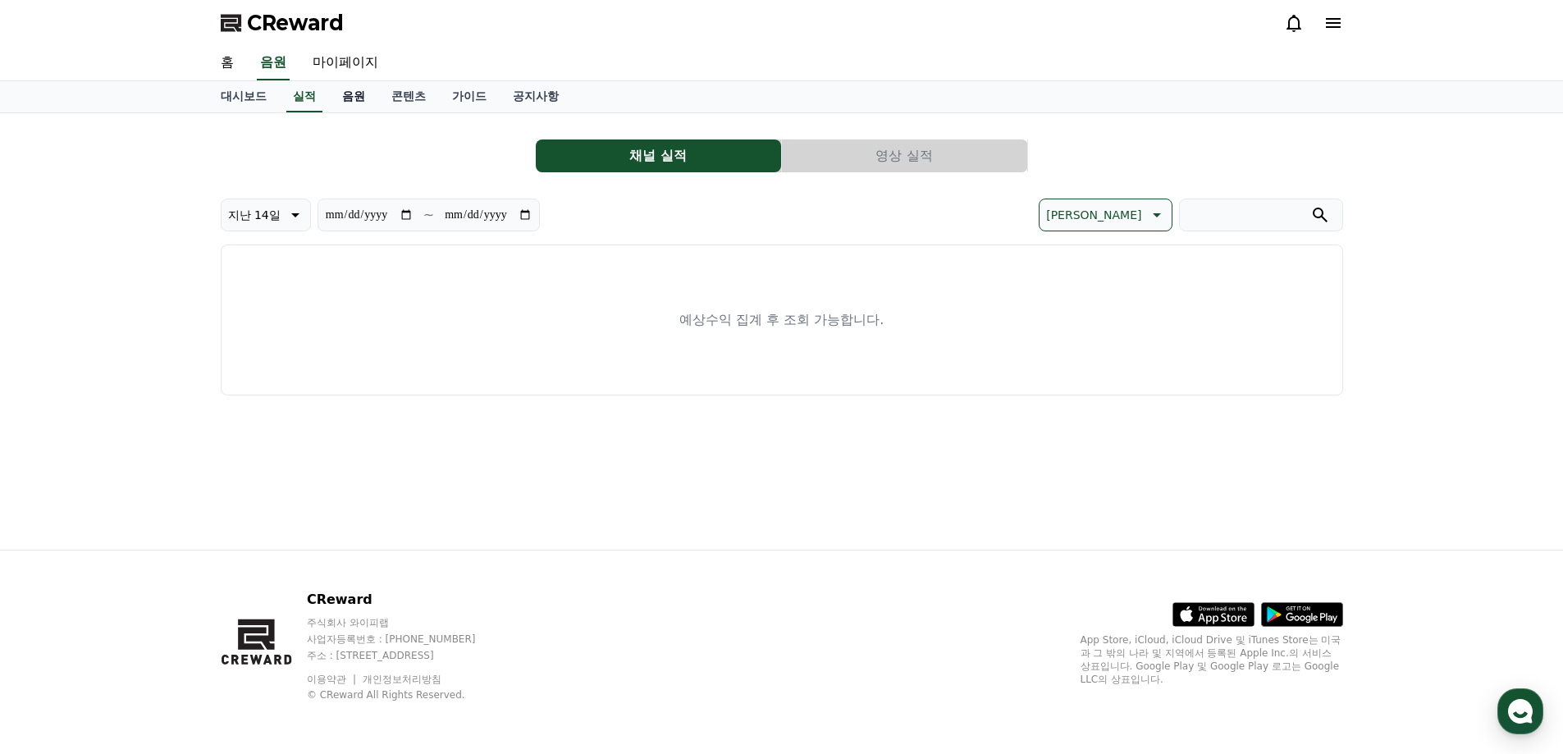
click at [357, 90] on link "음원" at bounding box center [353, 96] width 49 height 31
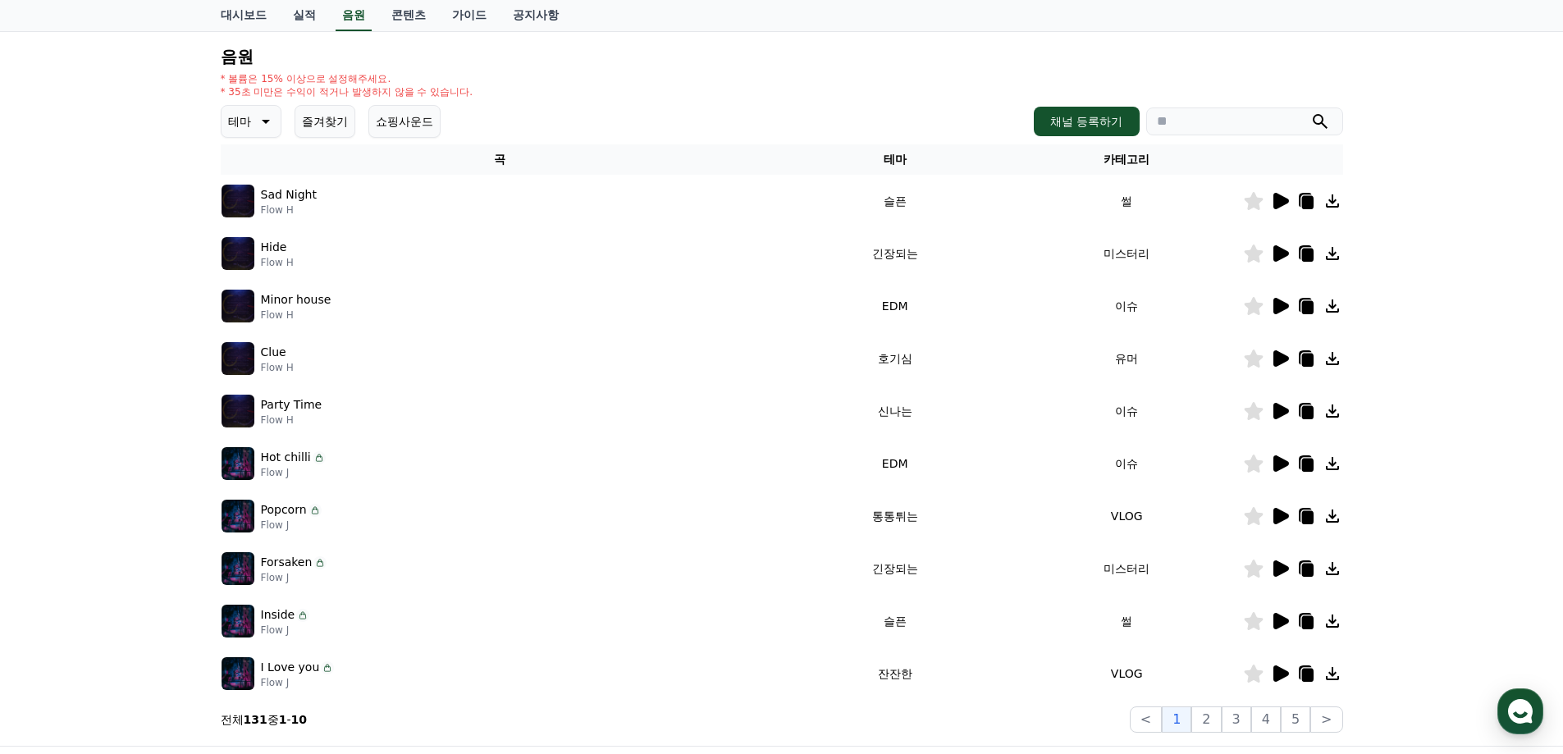
scroll to position [164, 0]
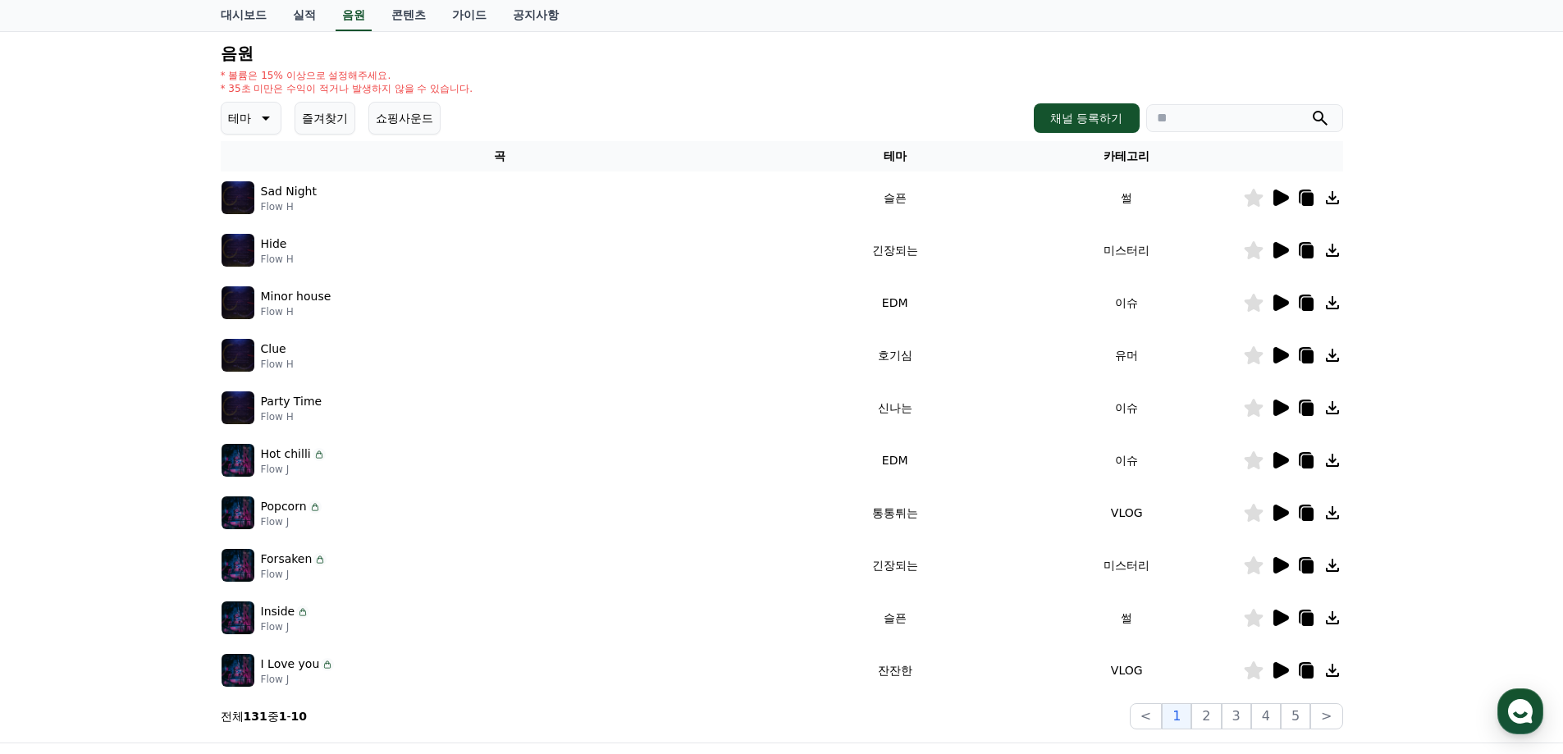
click at [1191, 122] on input "search" at bounding box center [1244, 118] width 197 height 28
type input "*"
click at [1310, 108] on button "submit" at bounding box center [1320, 118] width 20 height 20
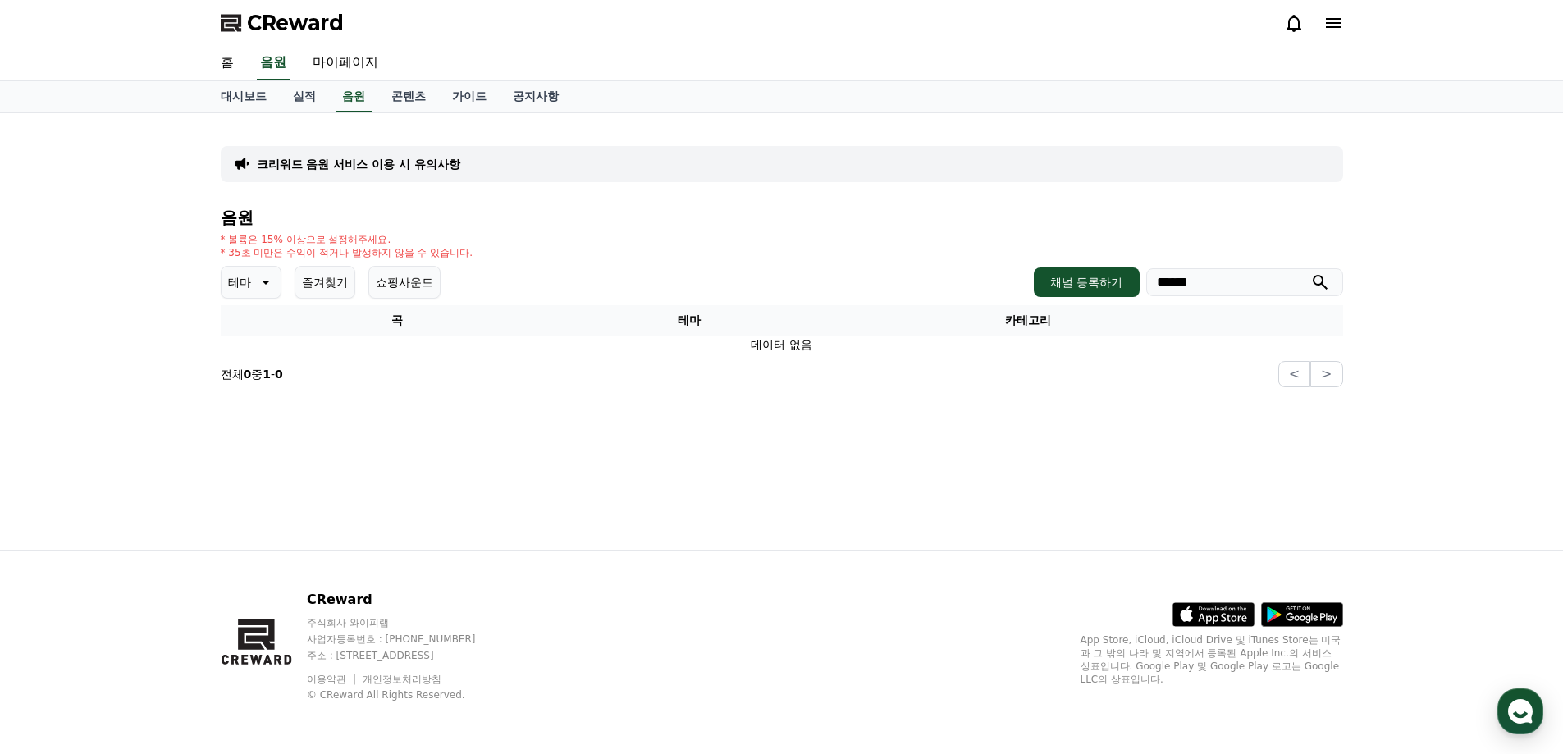
drag, startPoint x: 1248, startPoint y: 279, endPoint x: 1188, endPoint y: 281, distance: 59.9
click at [1188, 281] on input "******" at bounding box center [1244, 282] width 197 height 28
type input "**"
click at [1310, 272] on button "submit" at bounding box center [1320, 282] width 20 height 20
click at [1324, 285] on icon "submit" at bounding box center [1320, 282] width 20 height 20
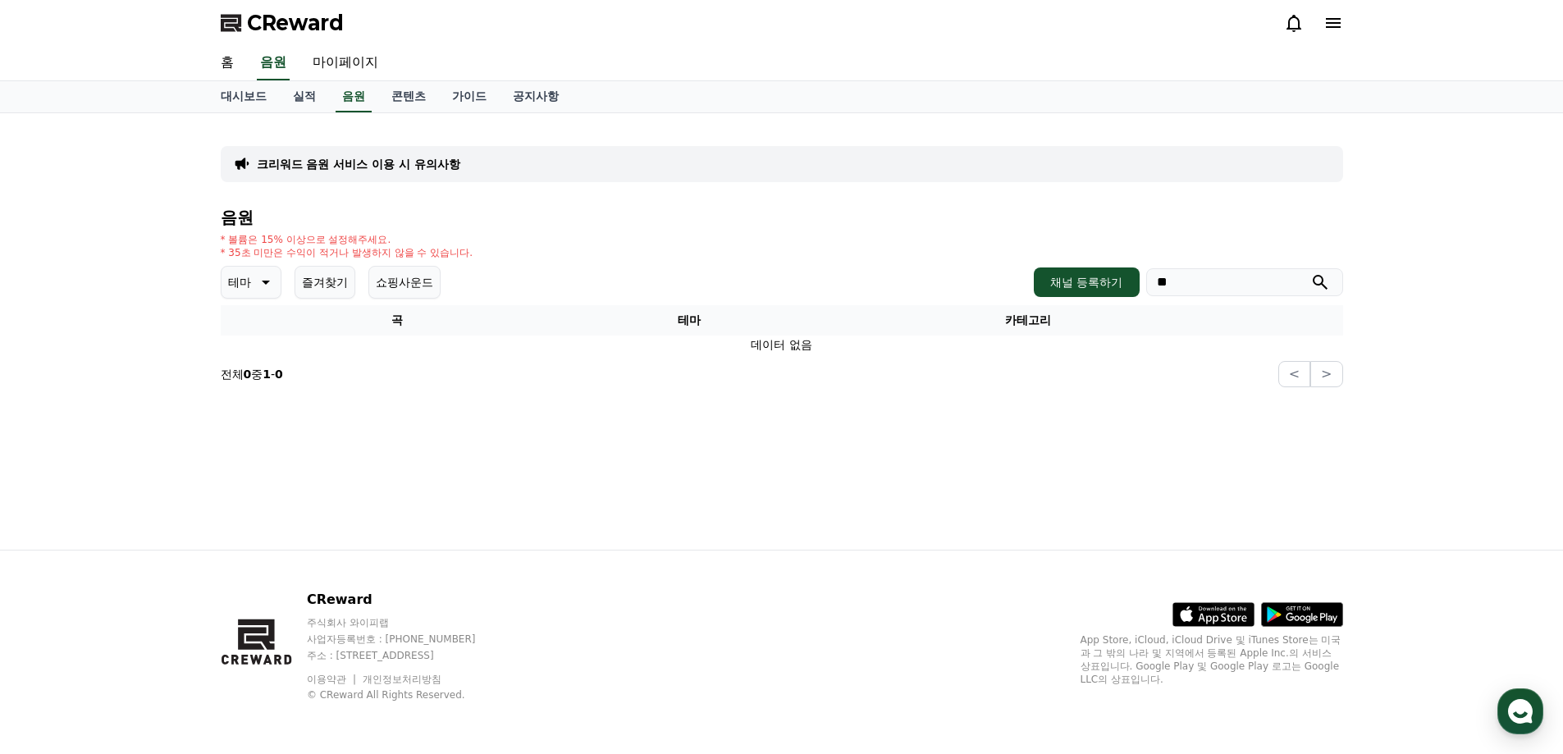
drag, startPoint x: 1196, startPoint y: 288, endPoint x: 1109, endPoint y: 299, distance: 87.6
click at [1112, 298] on div "테마 즐겨찾기 쇼핑사운드 채널 등록하기 **" at bounding box center [782, 282] width 1122 height 33
click at [1310, 272] on button "submit" at bounding box center [1320, 282] width 20 height 20
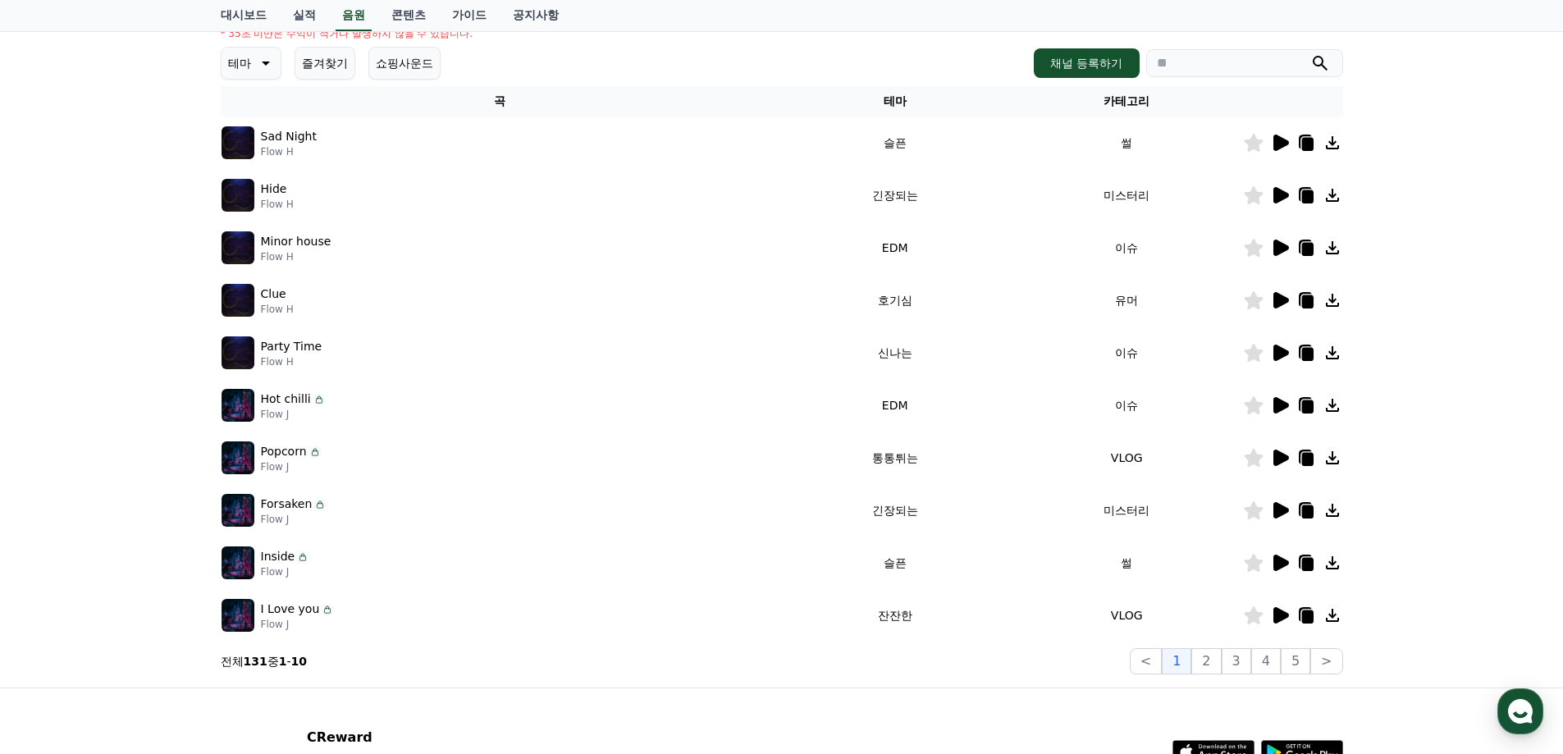
scroll to position [111, 0]
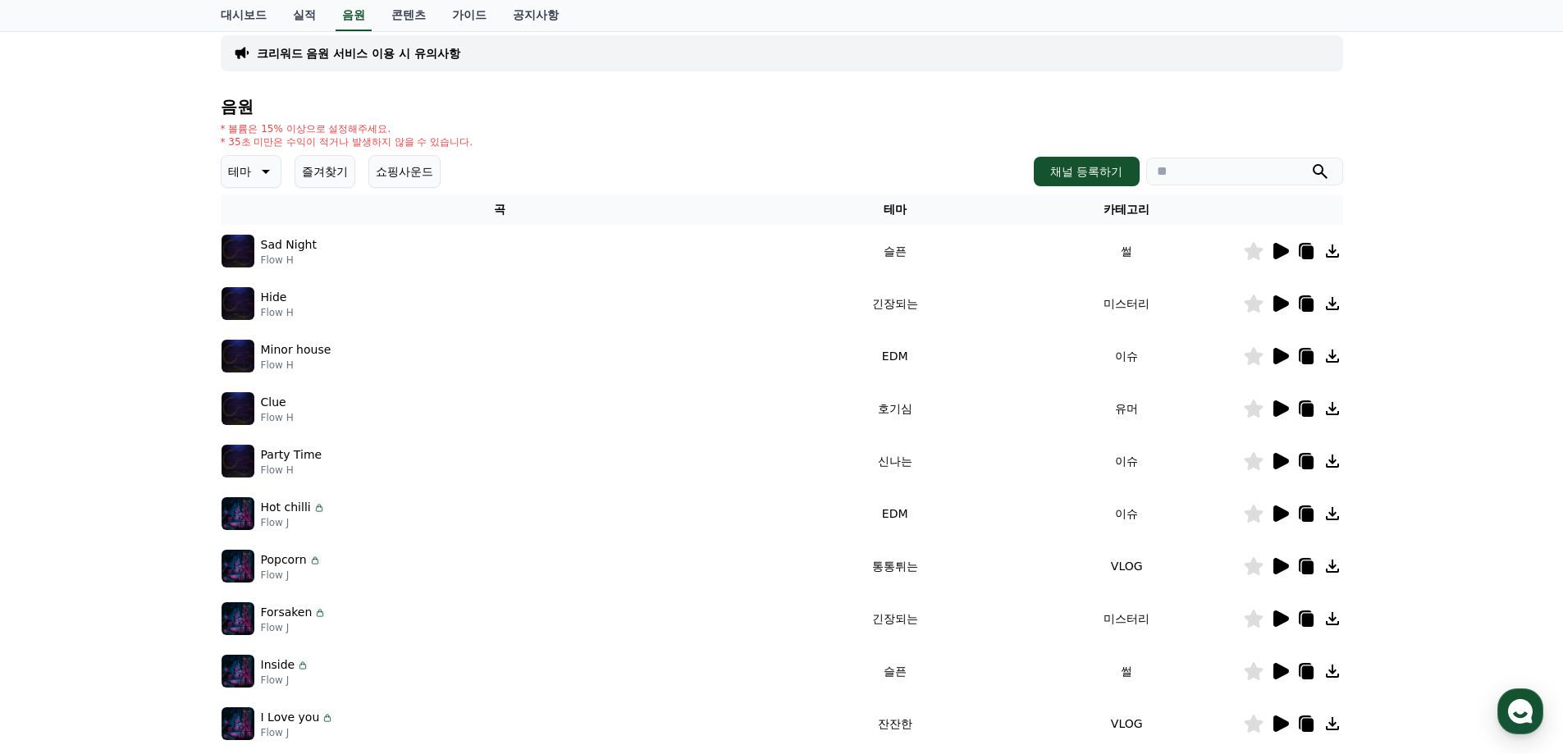
click at [272, 174] on icon at bounding box center [264, 172] width 20 height 20
click at [256, 228] on button "호기심" at bounding box center [247, 218] width 48 height 36
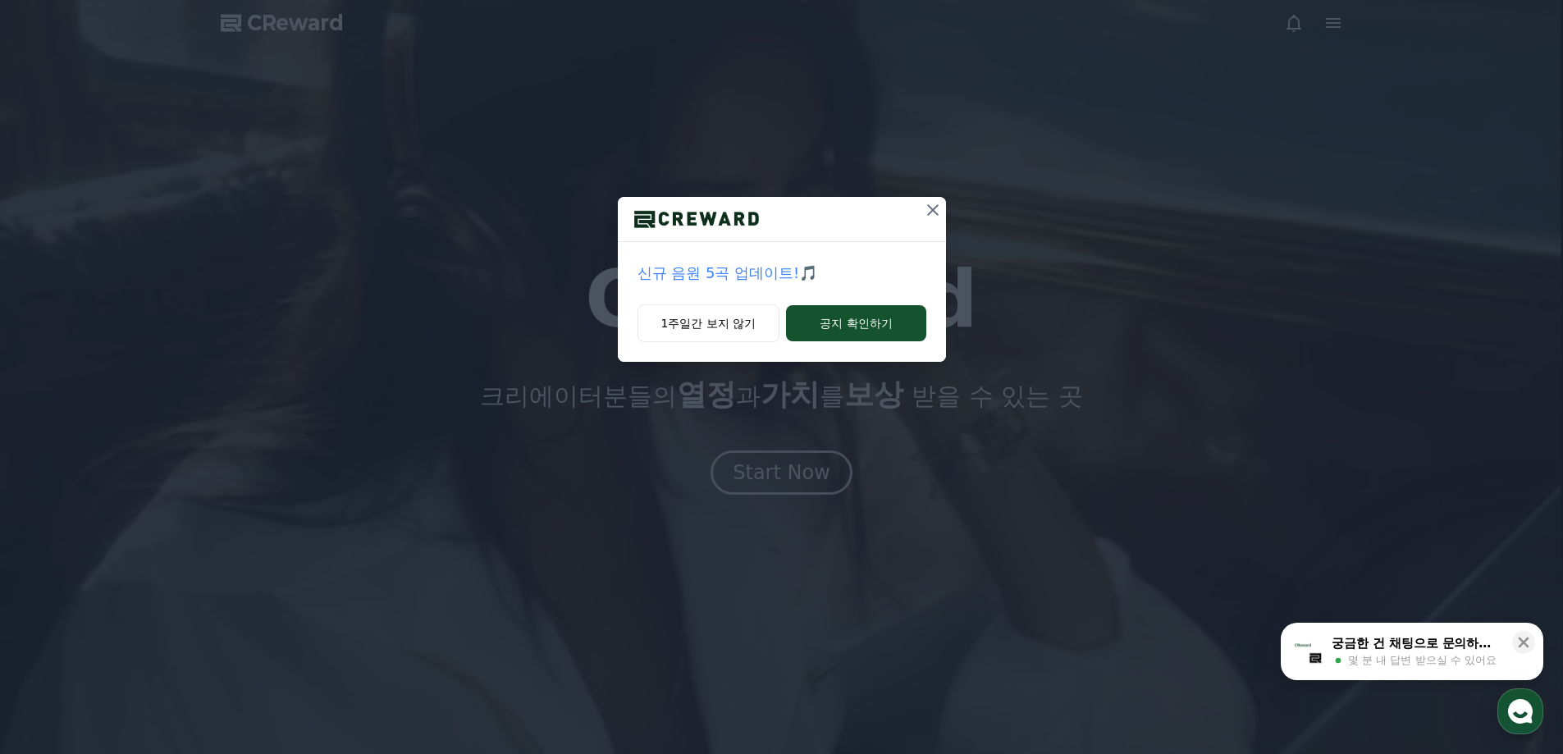
click at [934, 205] on icon at bounding box center [933, 210] width 20 height 20
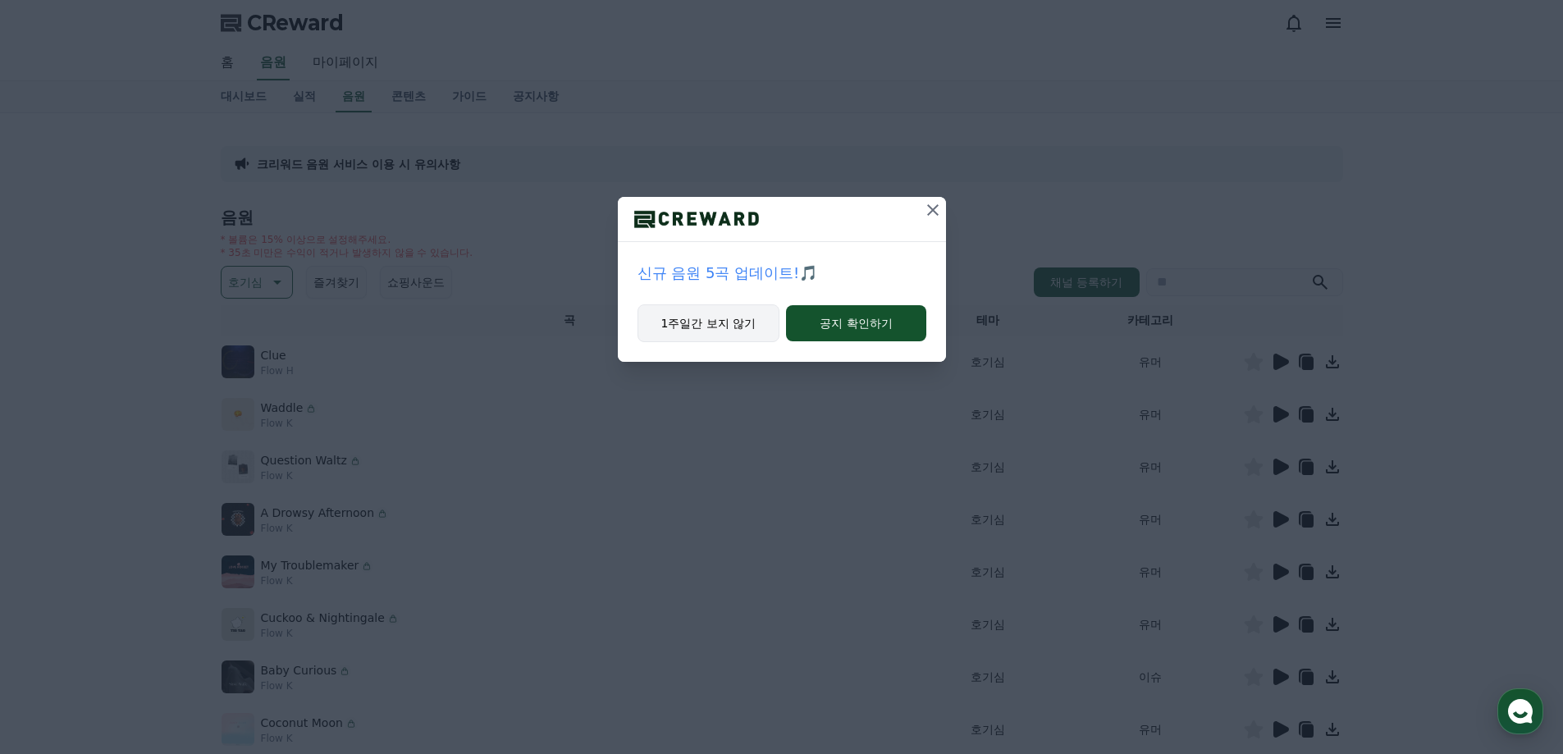
click at [743, 322] on button "1주일간 보지 않기" at bounding box center [708, 323] width 143 height 38
click at [751, 313] on button "1주일간 보지 않기" at bounding box center [708, 323] width 143 height 38
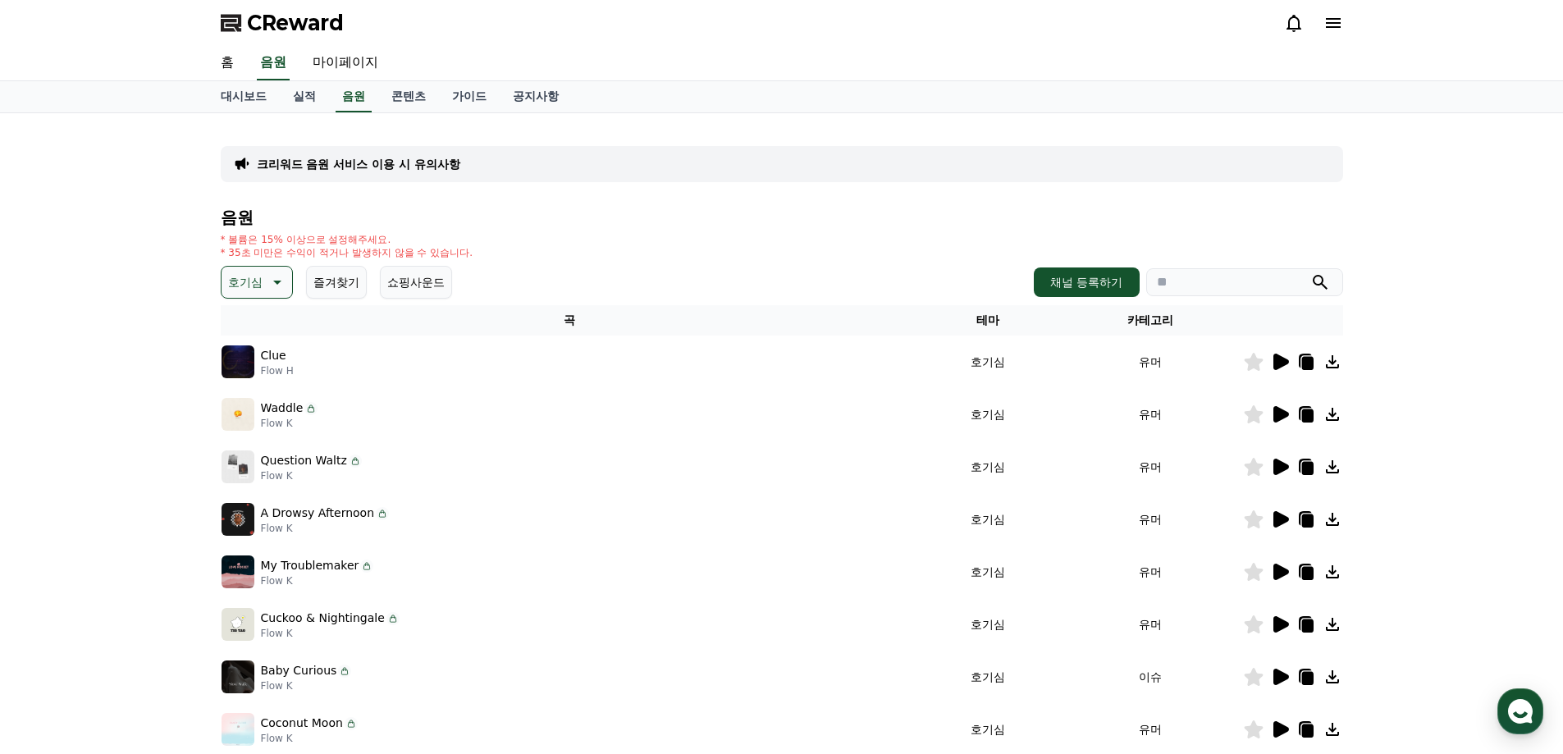
click at [1284, 367] on icon at bounding box center [1280, 362] width 20 height 20
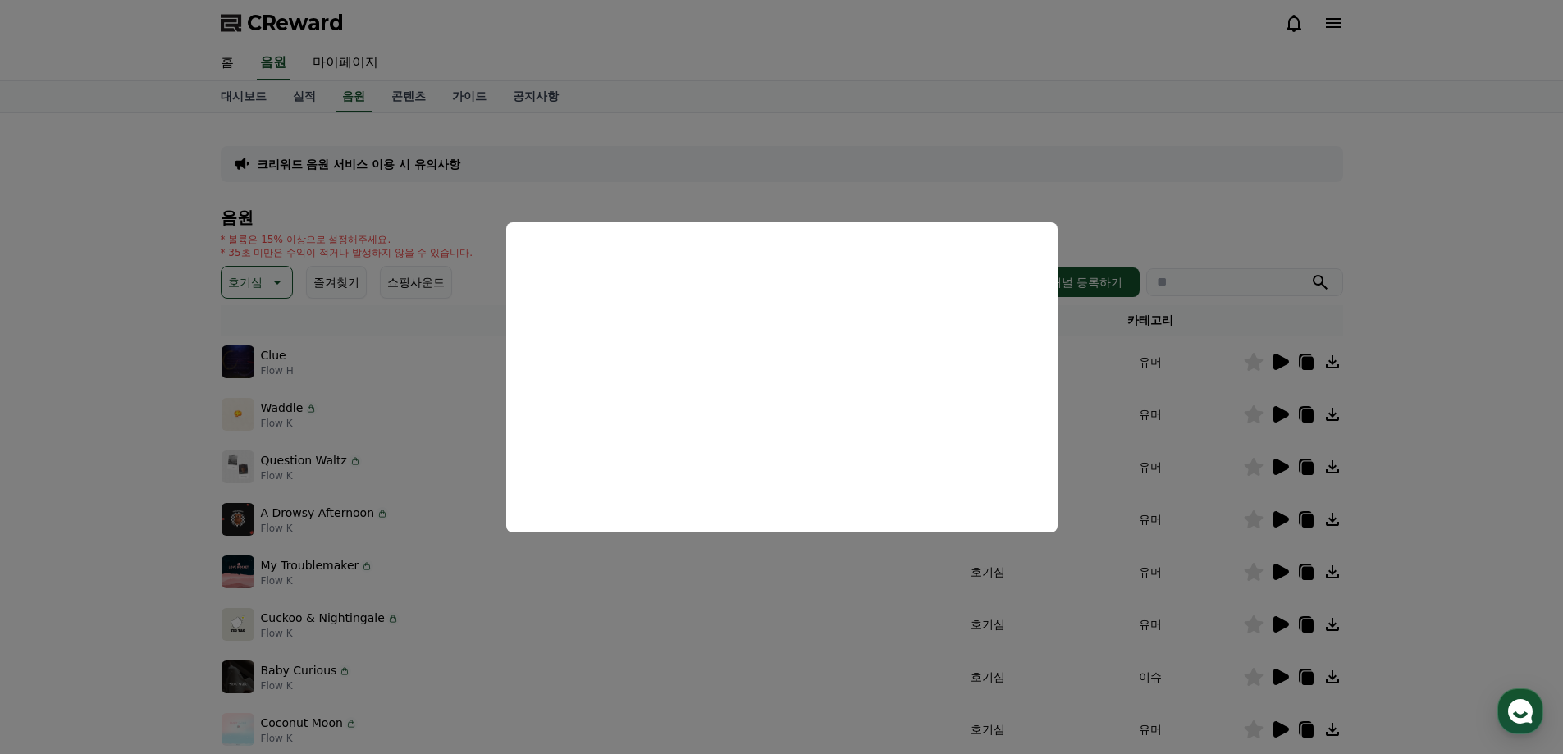
click at [1122, 204] on button "close modal" at bounding box center [781, 377] width 1563 height 754
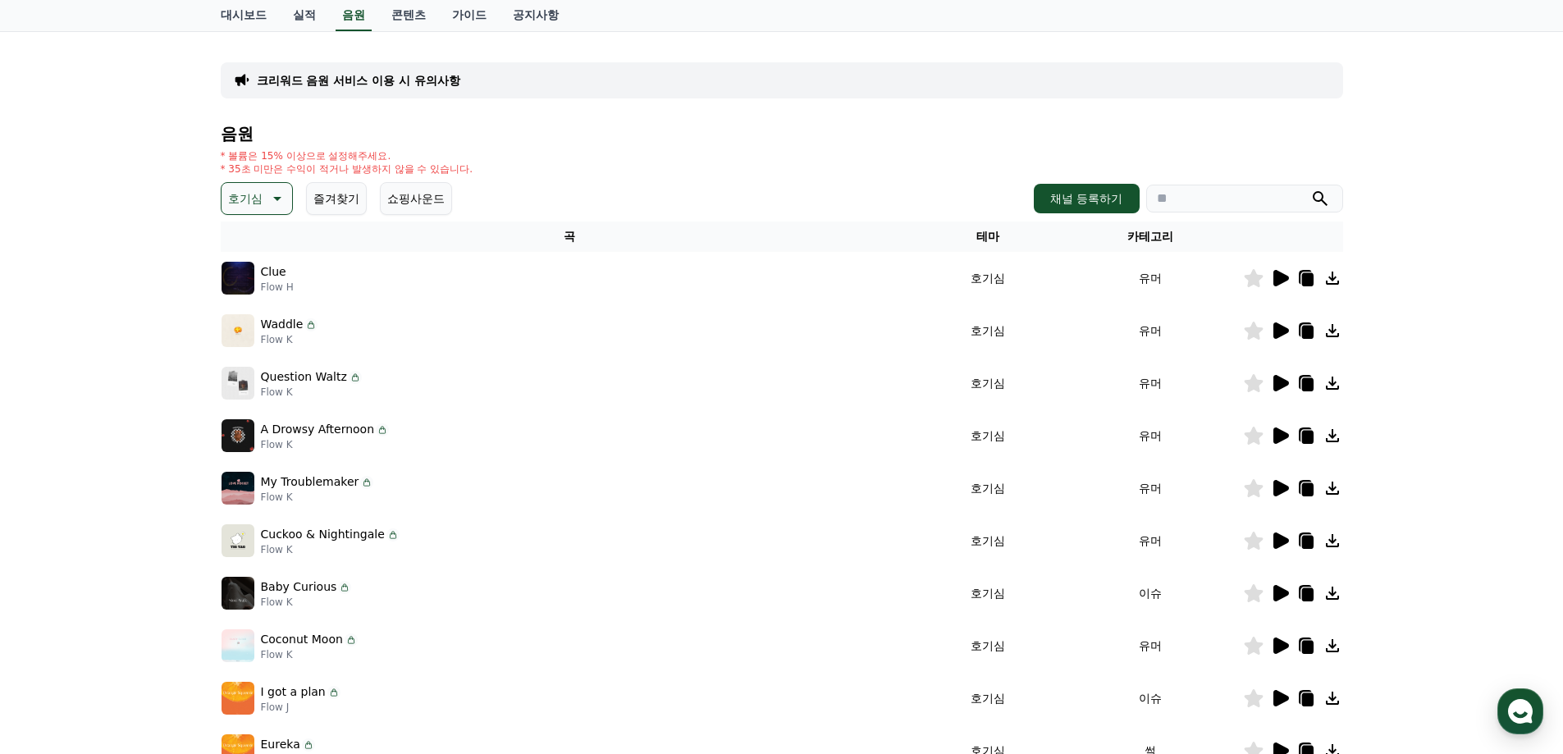
scroll to position [164, 0]
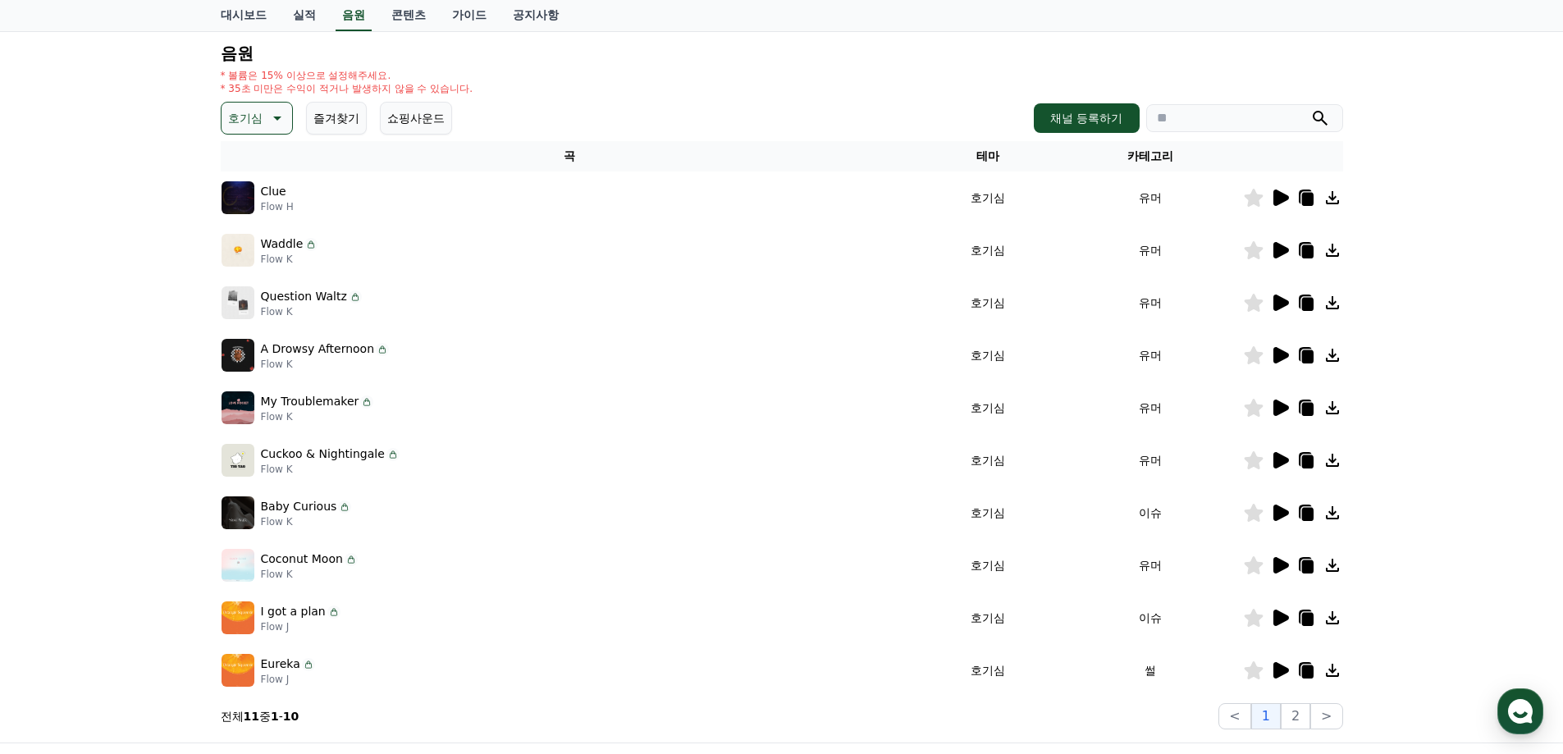
click at [1284, 464] on icon at bounding box center [1281, 460] width 16 height 16
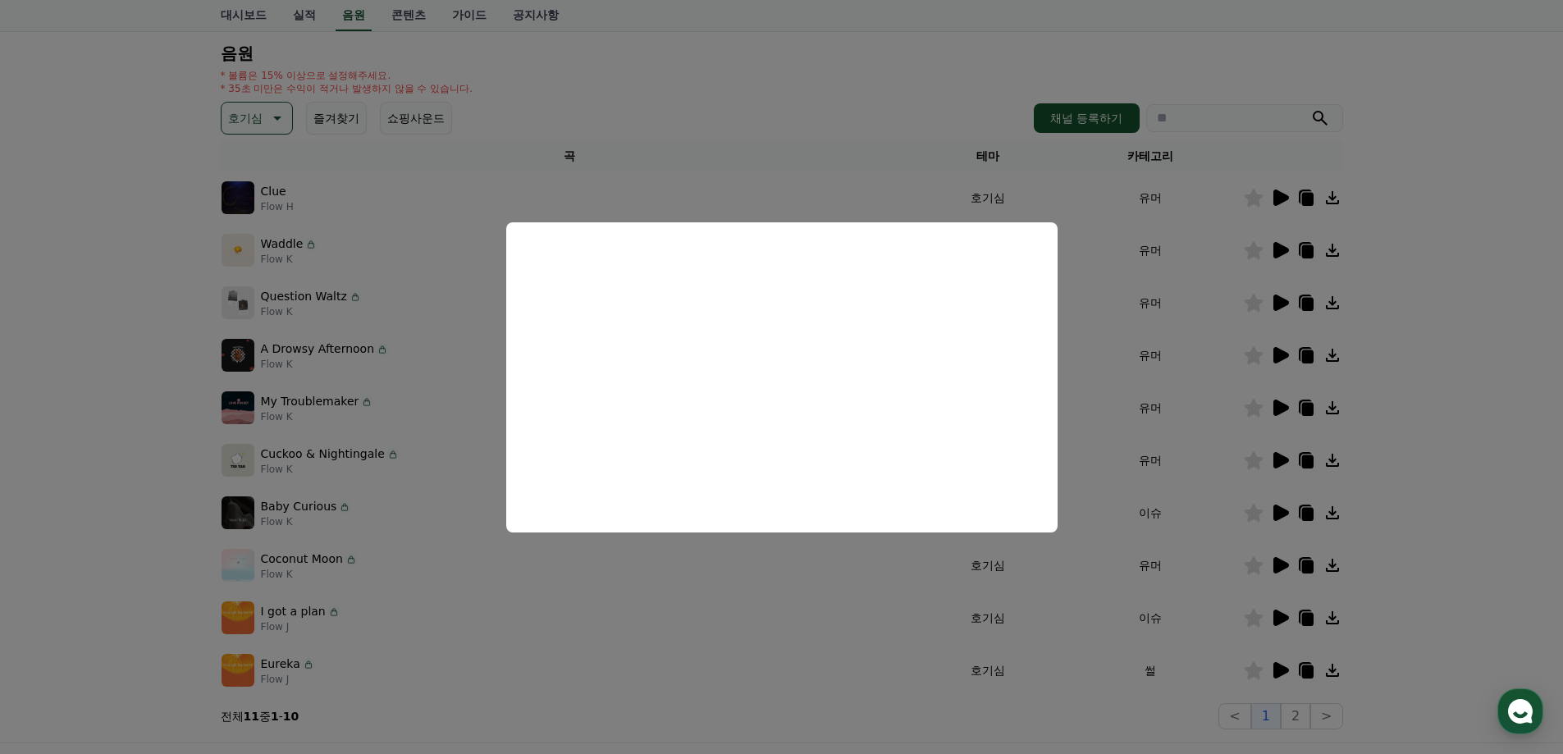
click at [72, 417] on button "close modal" at bounding box center [781, 377] width 1563 height 754
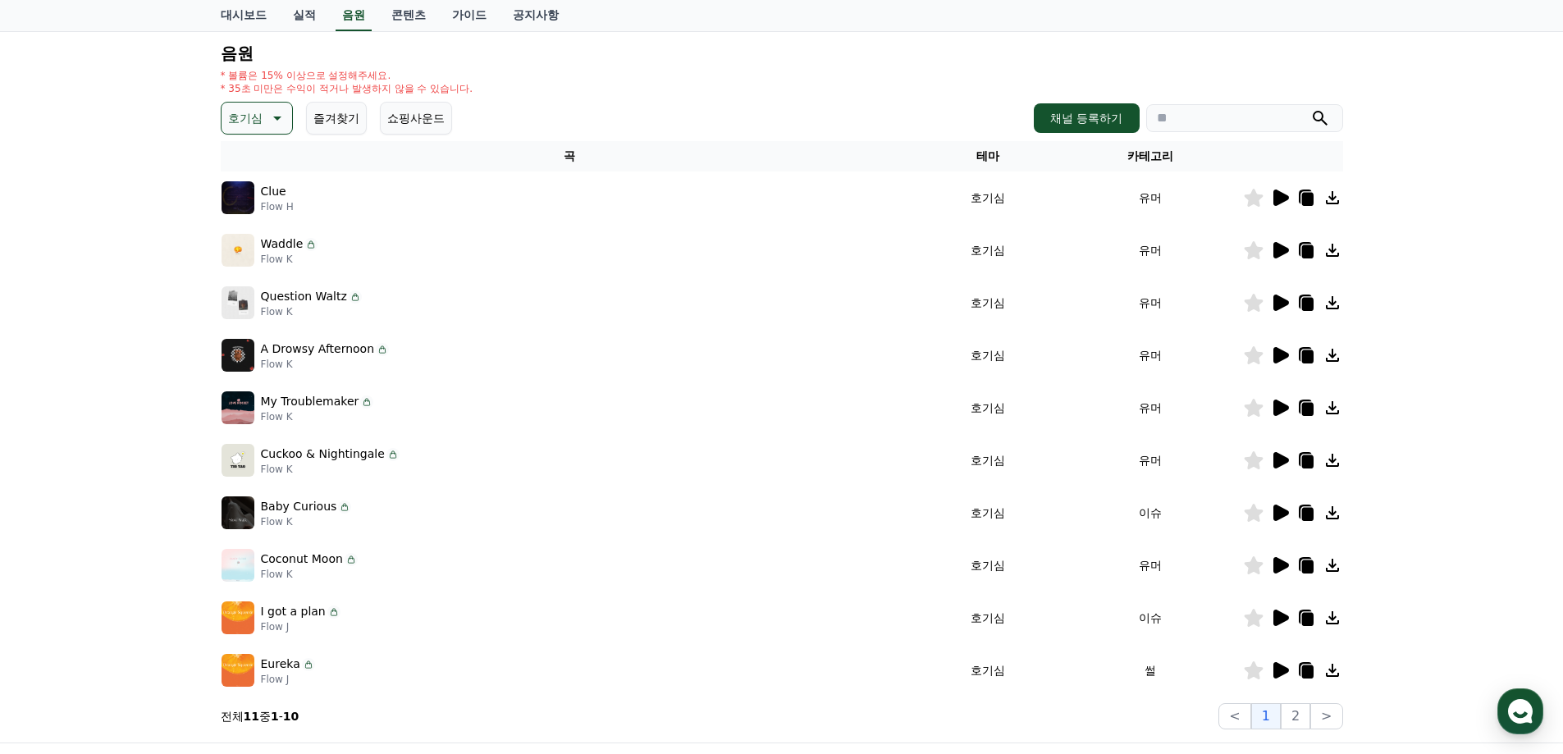
click at [1028, 121] on div "호기심 즐겨찾기 쇼핑사운드 채널 등록하기" at bounding box center [782, 118] width 1122 height 33
click at [1054, 112] on button "채널 등록하기" at bounding box center [1086, 118] width 105 height 30
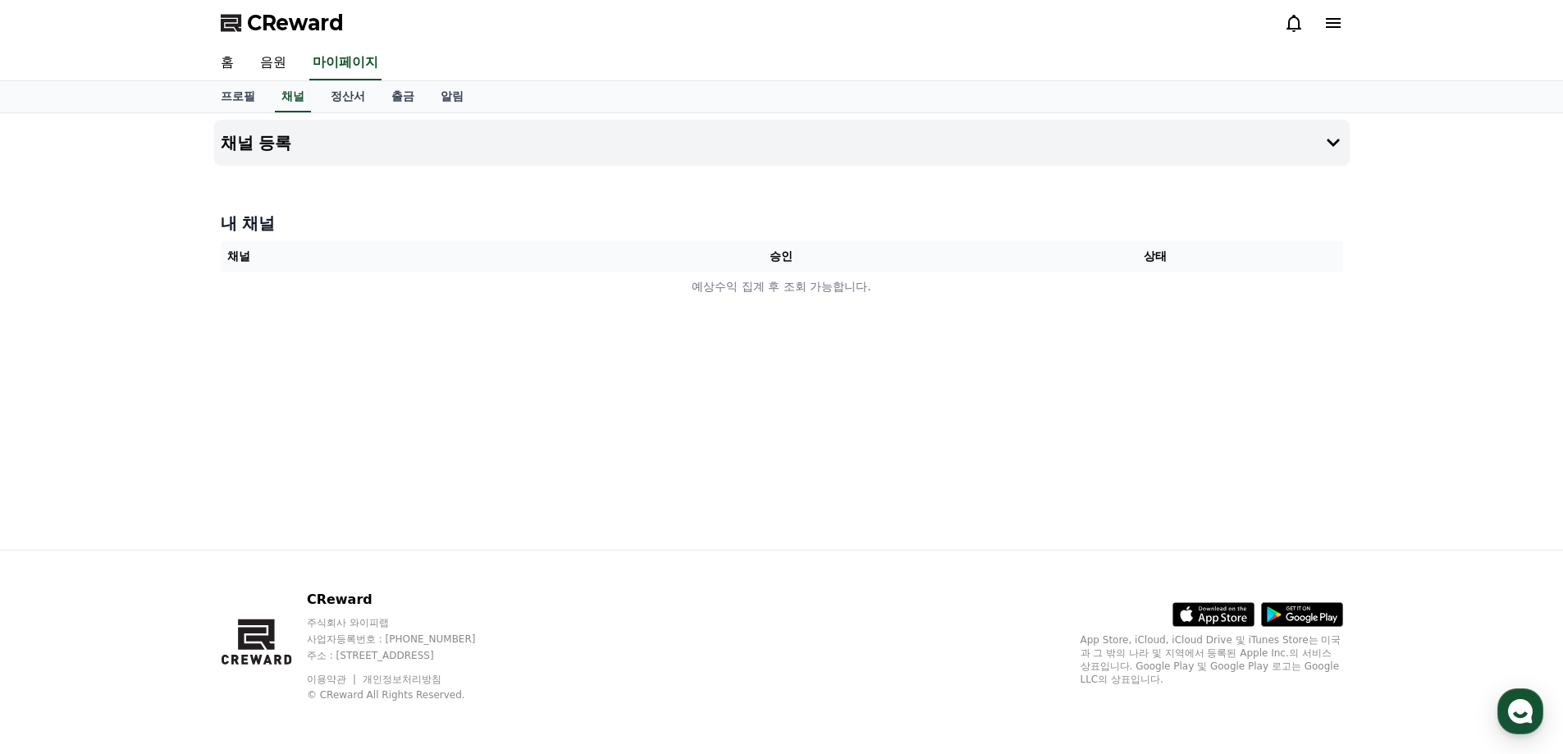
click at [802, 262] on th "승인" at bounding box center [781, 256] width 374 height 30
click at [771, 261] on th "승인" at bounding box center [781, 256] width 374 height 30
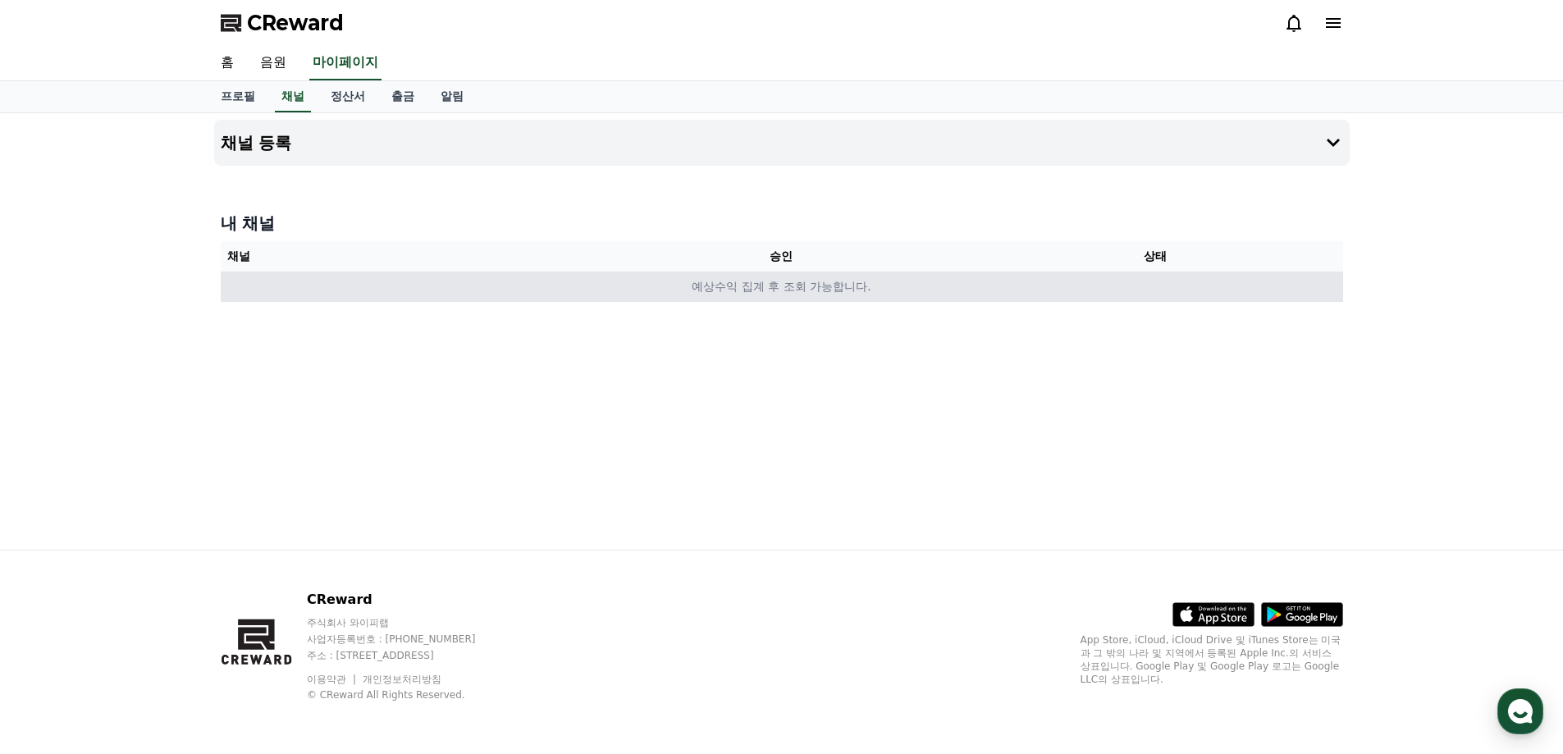
click at [323, 272] on td "예상수익 집계 후 조회 가능합니다." at bounding box center [782, 287] width 1122 height 30
click at [327, 276] on td "예상수익 집계 후 조회 가능합니다." at bounding box center [782, 287] width 1122 height 30
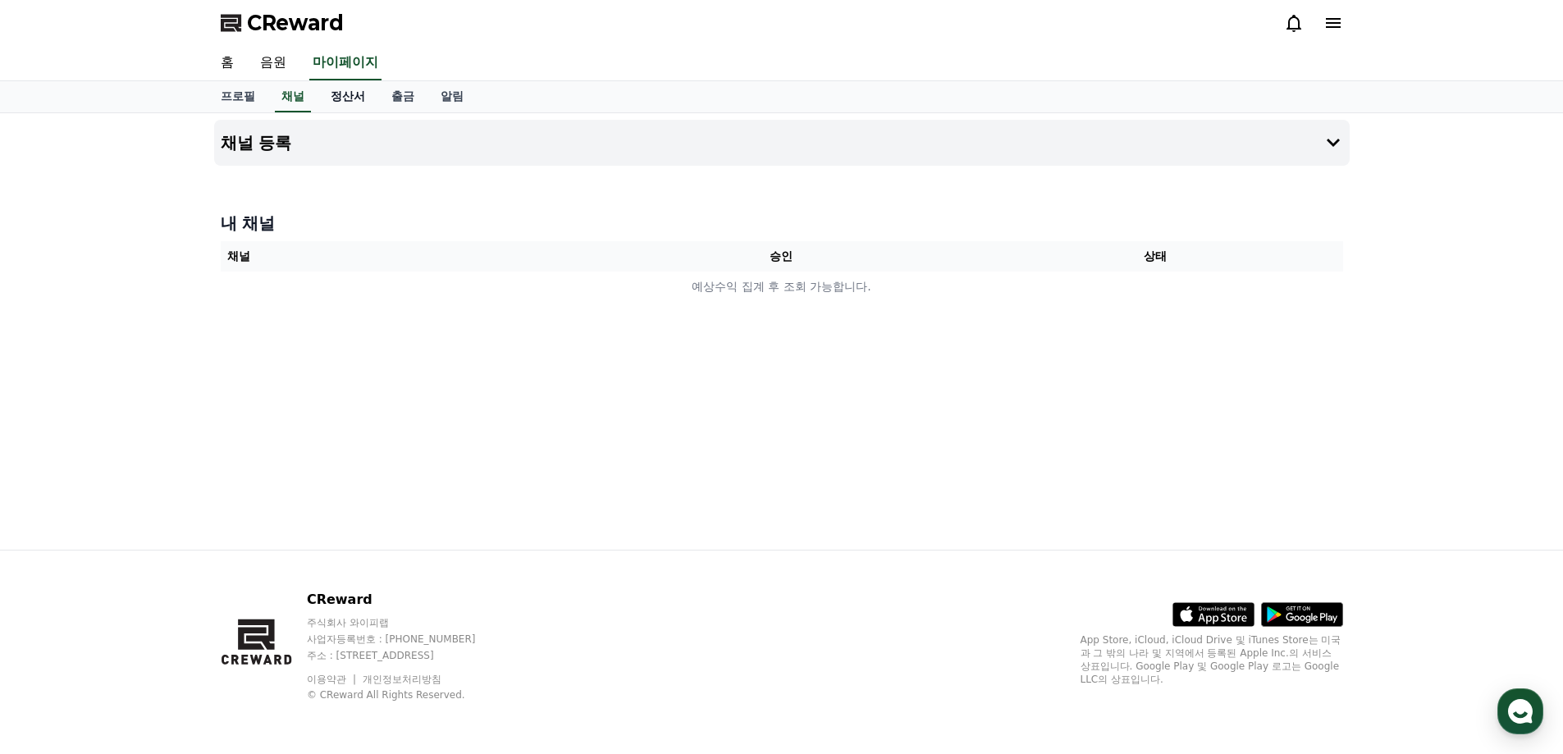
click at [351, 94] on link "정산서" at bounding box center [347, 96] width 61 height 31
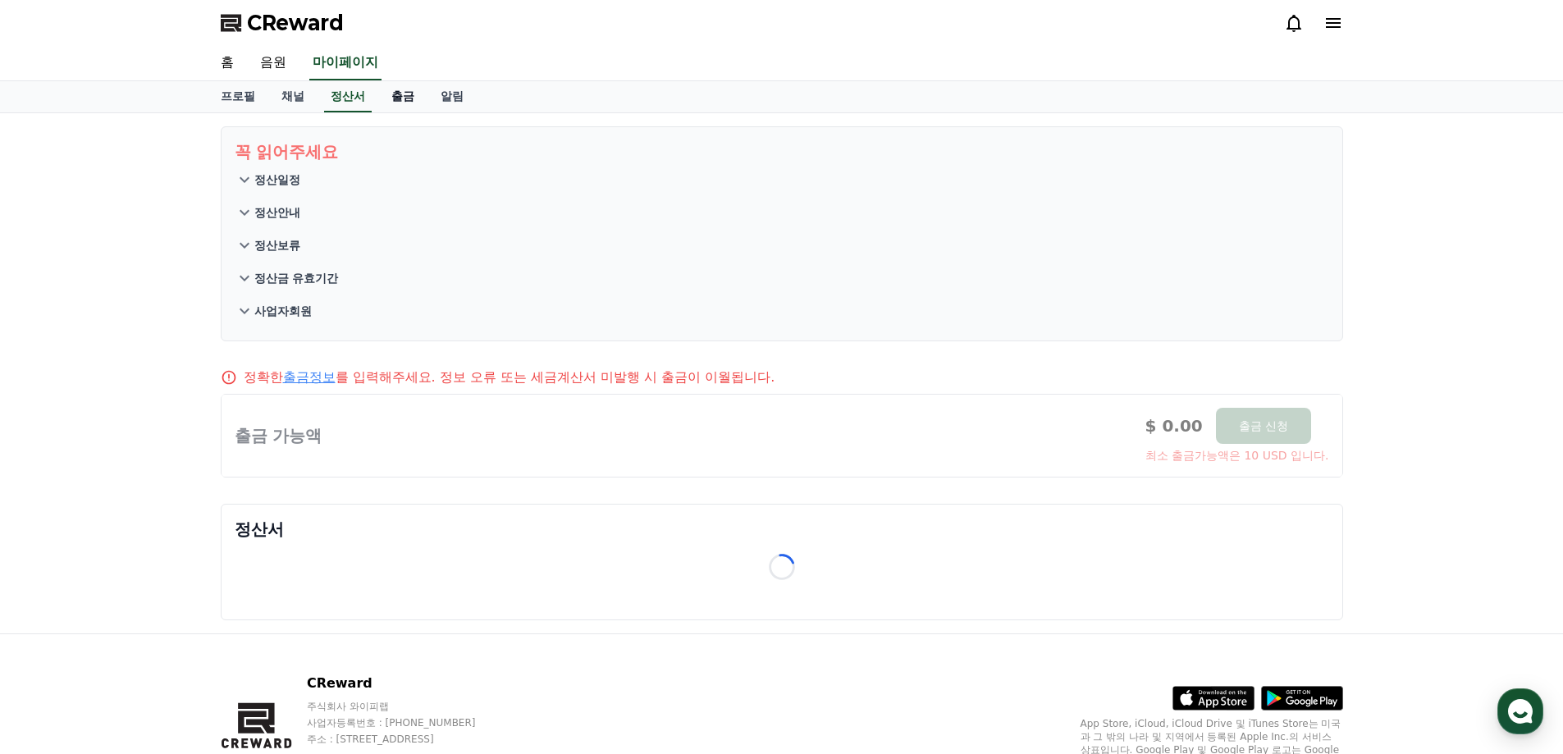
click at [402, 100] on link "출금" at bounding box center [402, 96] width 49 height 31
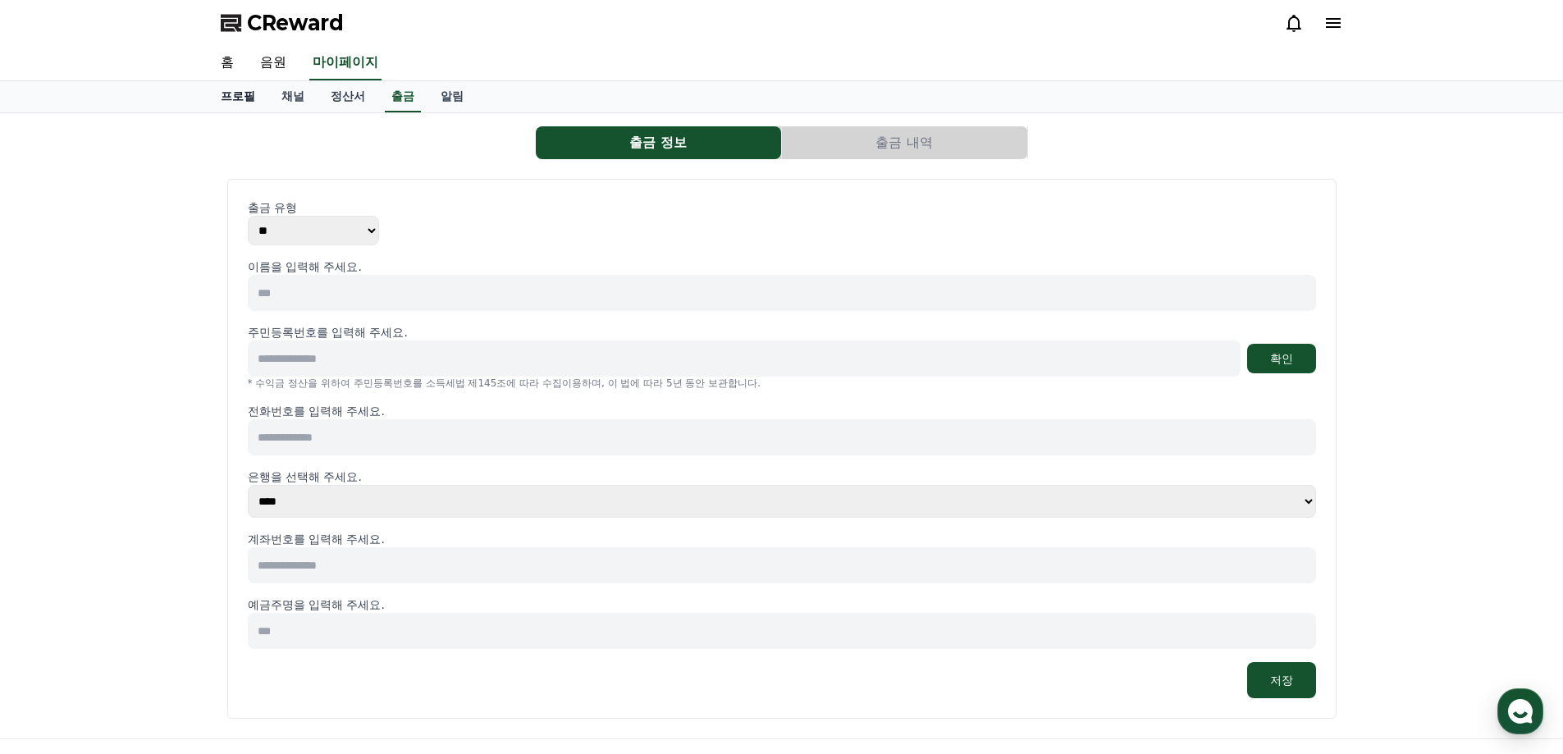
click at [210, 88] on link "프로필" at bounding box center [238, 96] width 61 height 31
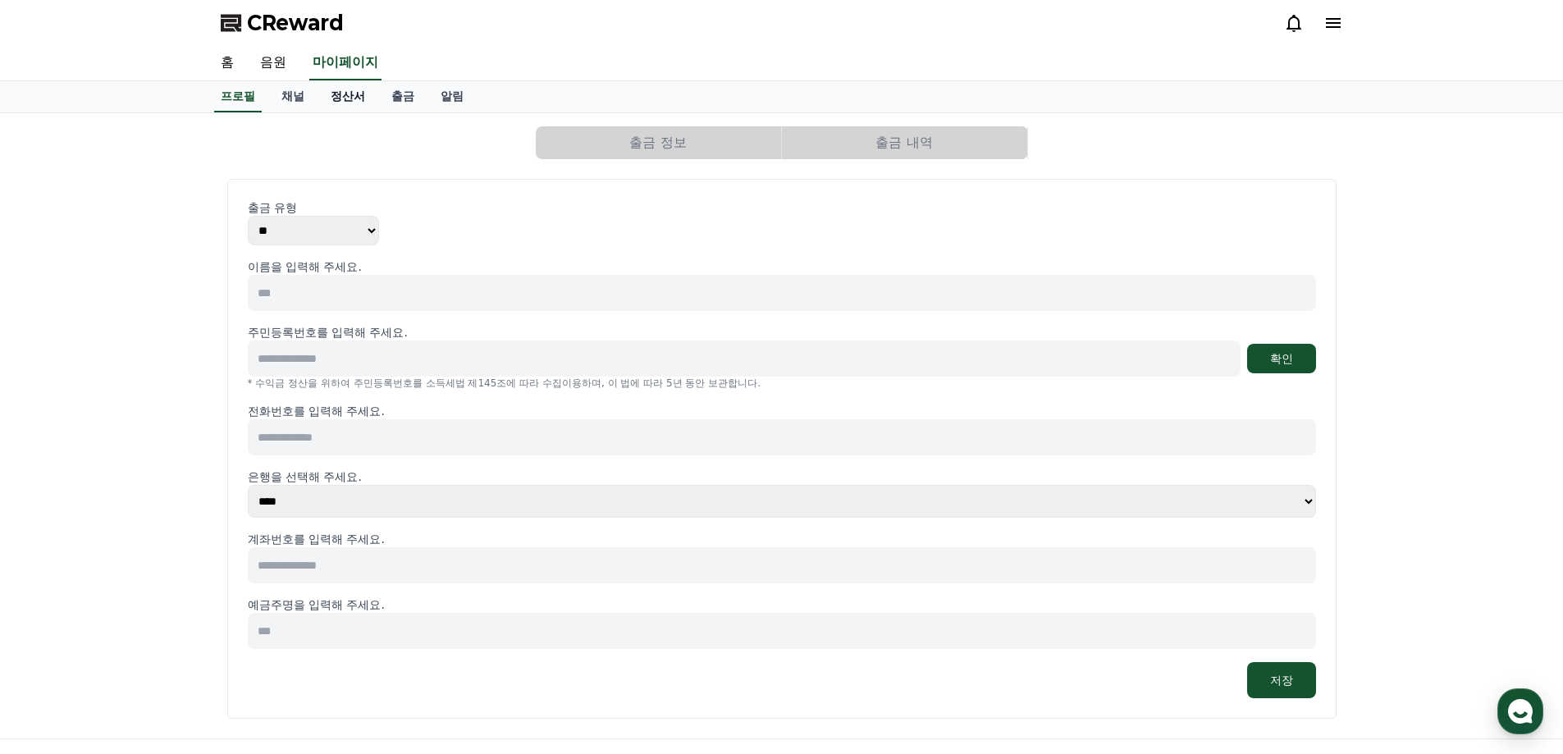
select select "**********"
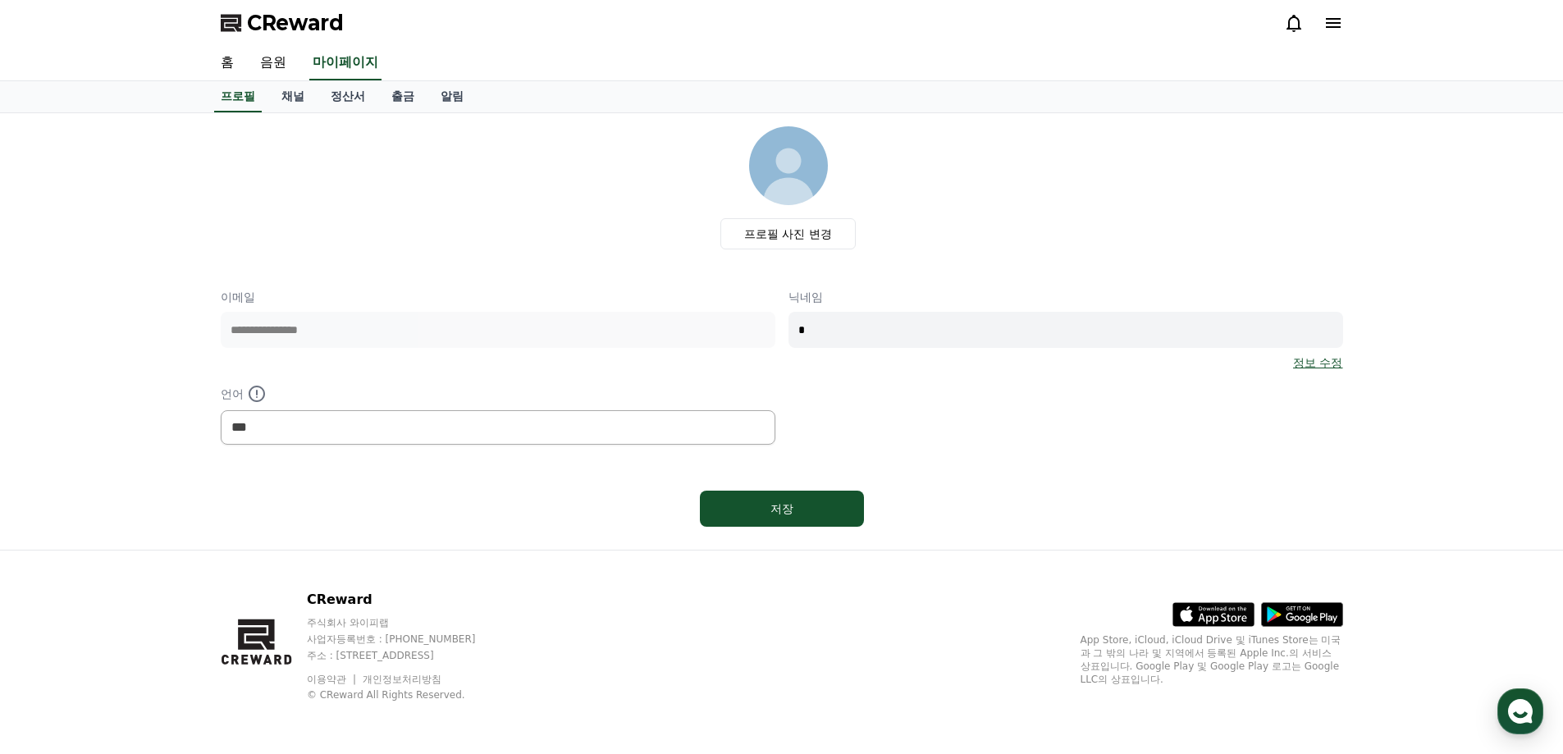
click at [1341, 24] on icon at bounding box center [1333, 23] width 20 height 20
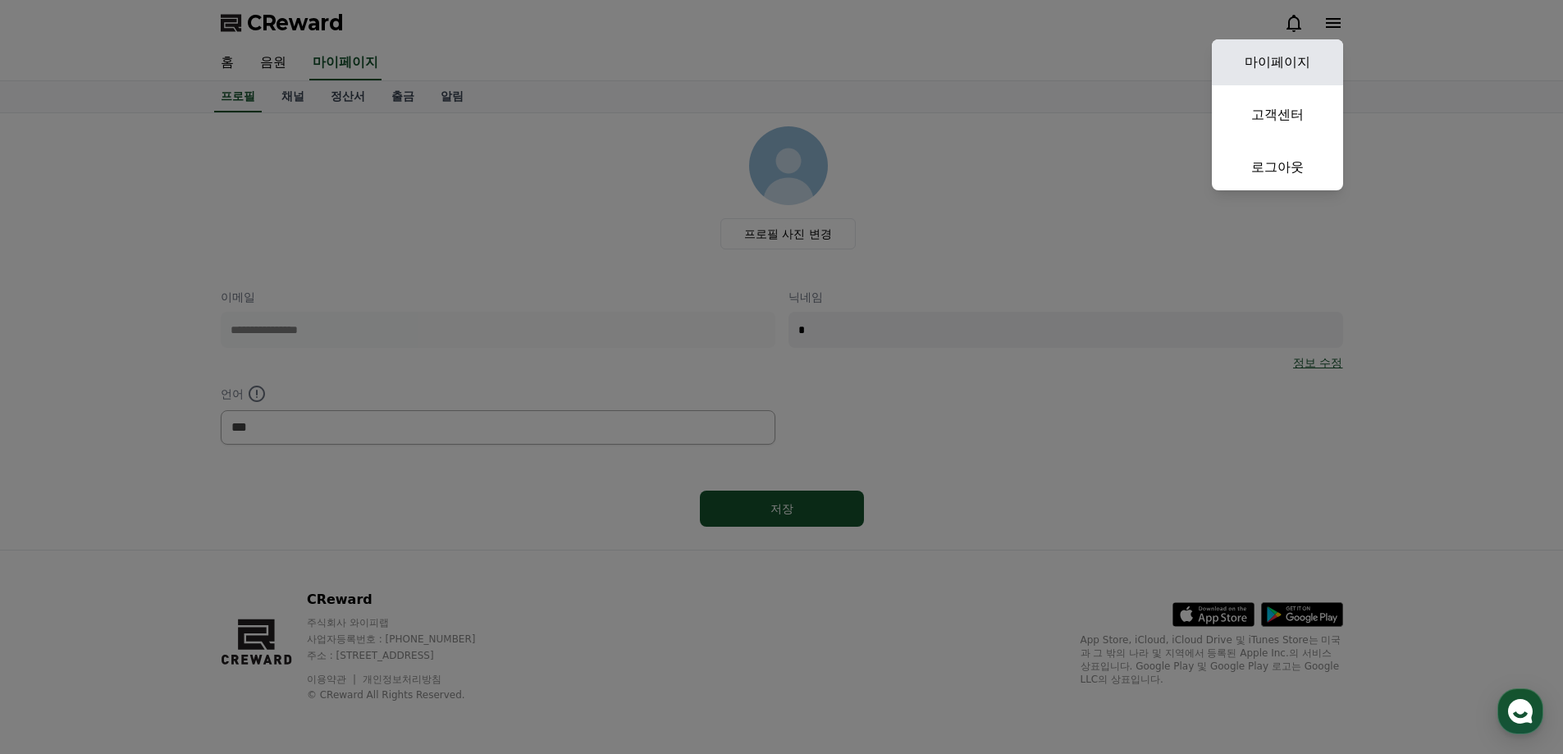
click at [1285, 75] on link "마이페이지" at bounding box center [1277, 62] width 131 height 46
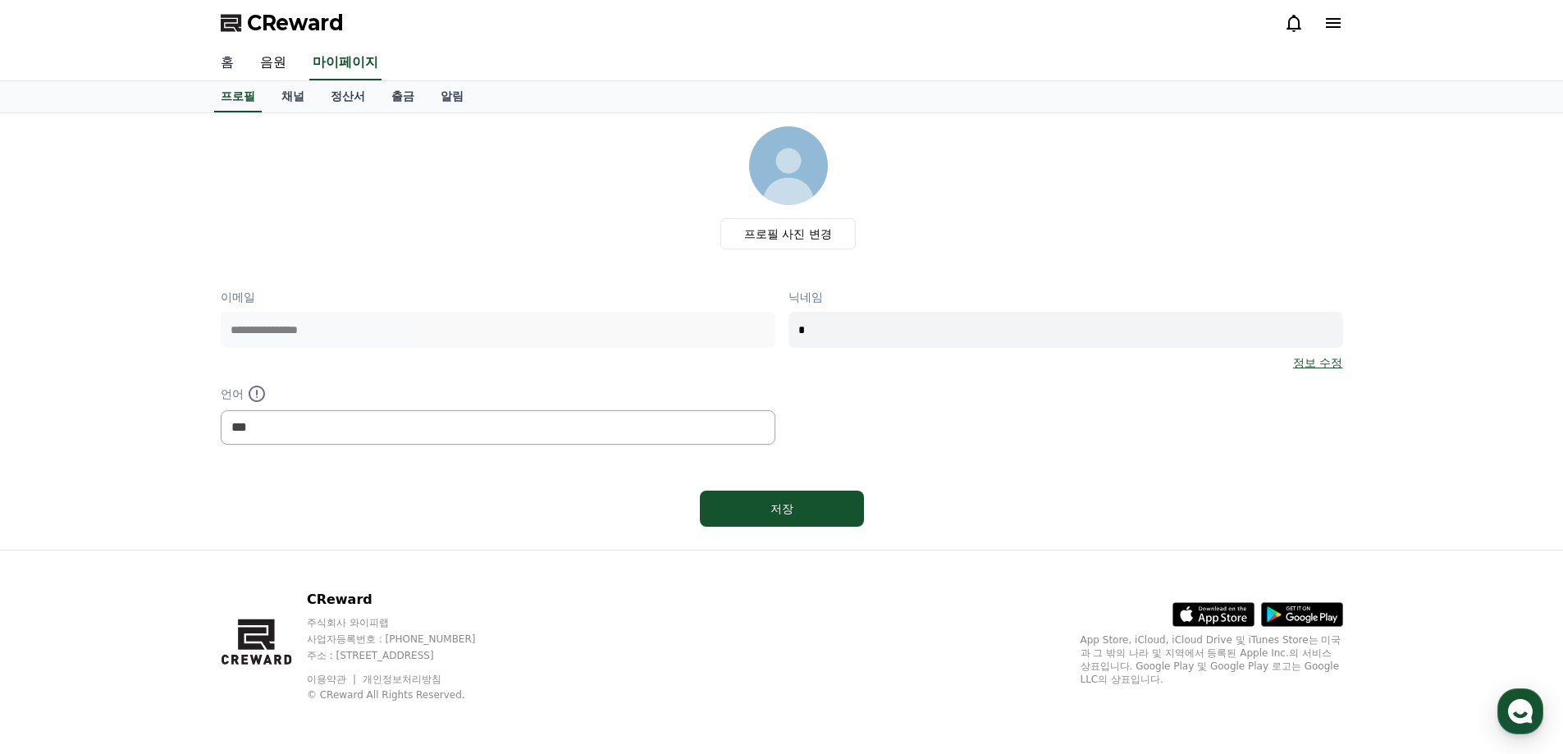
click at [211, 62] on link "홈" at bounding box center [227, 63] width 39 height 34
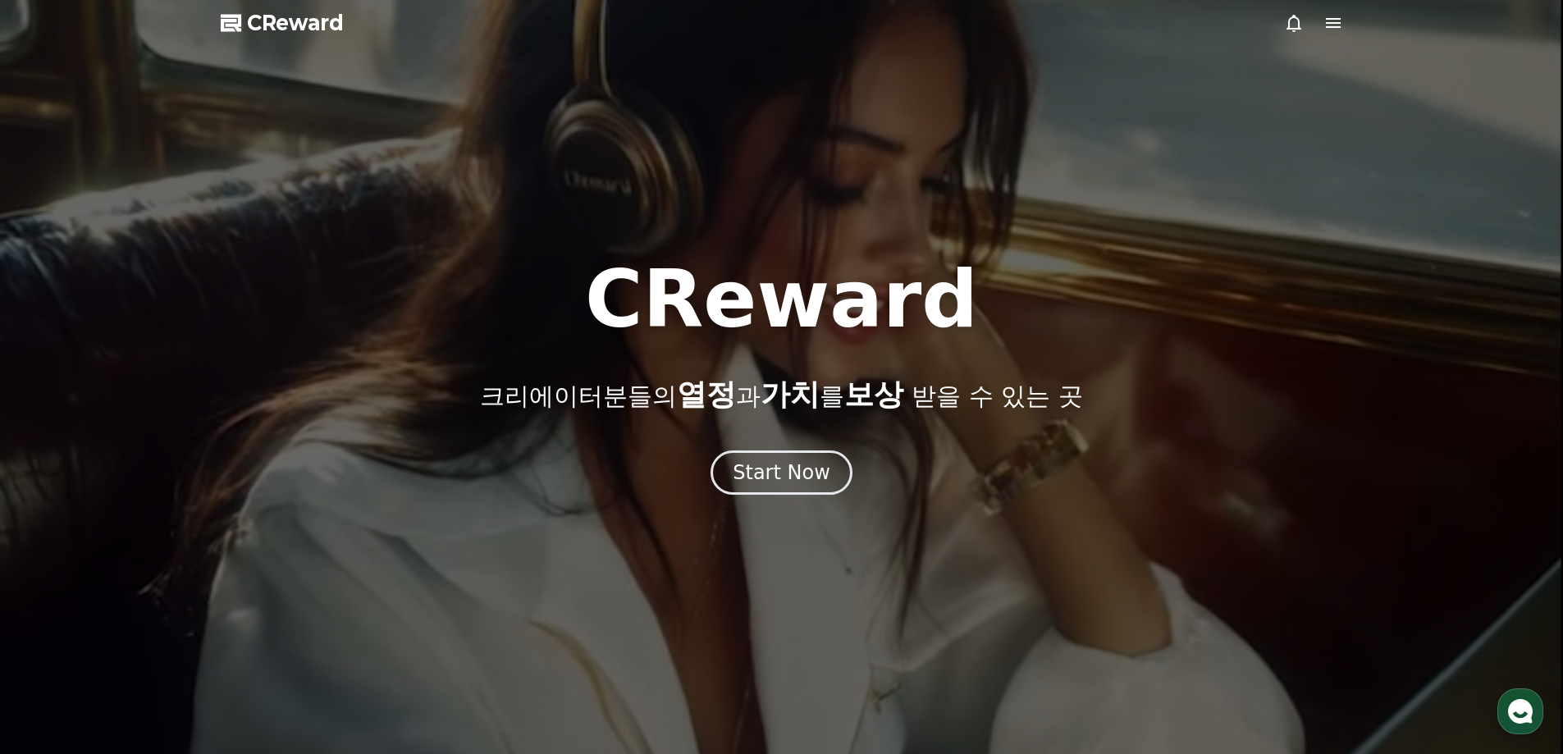
click at [254, 34] on span "CReward" at bounding box center [295, 23] width 97 height 26
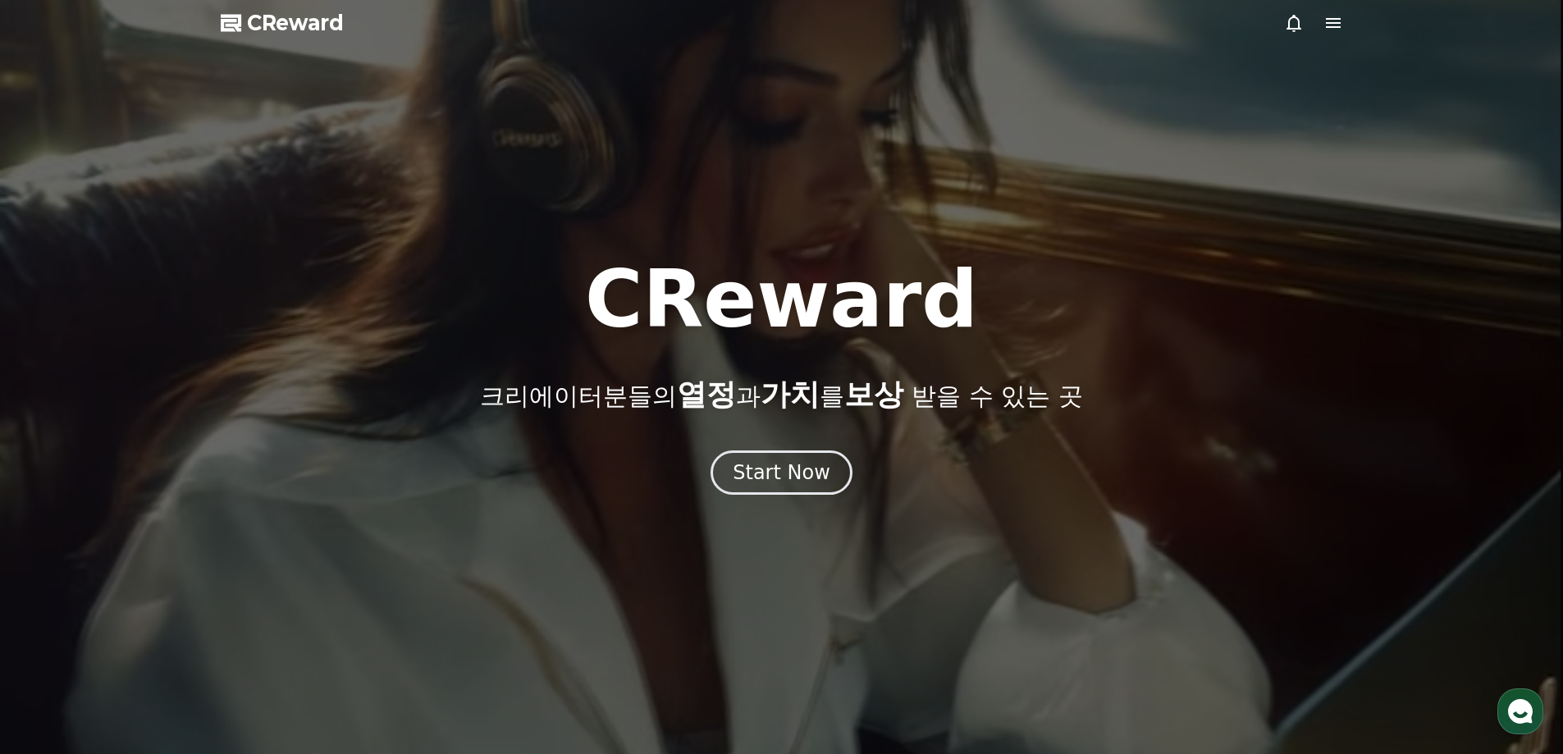
click at [1329, 25] on icon at bounding box center [1333, 23] width 20 height 20
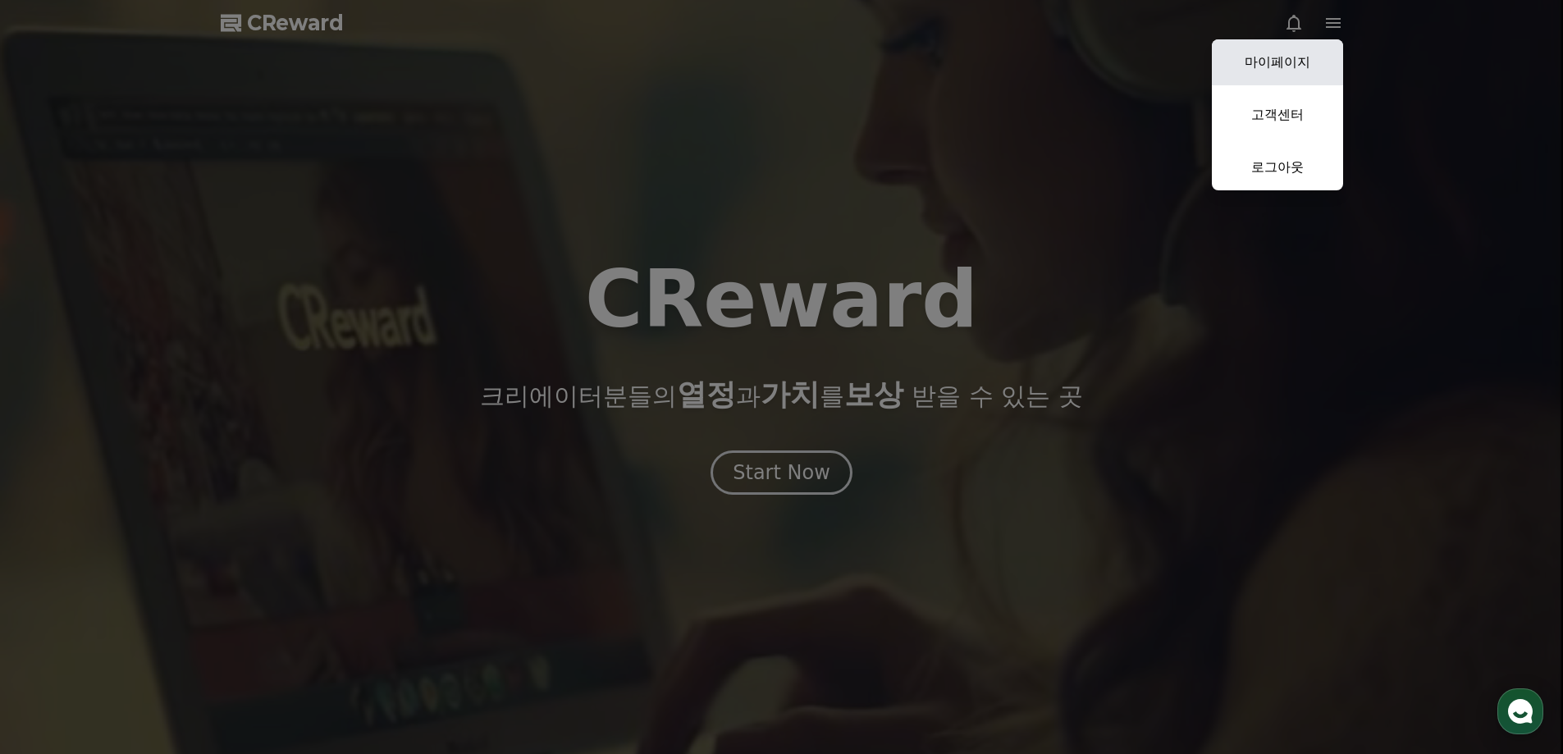
click at [1281, 71] on link "마이페이지" at bounding box center [1277, 62] width 131 height 46
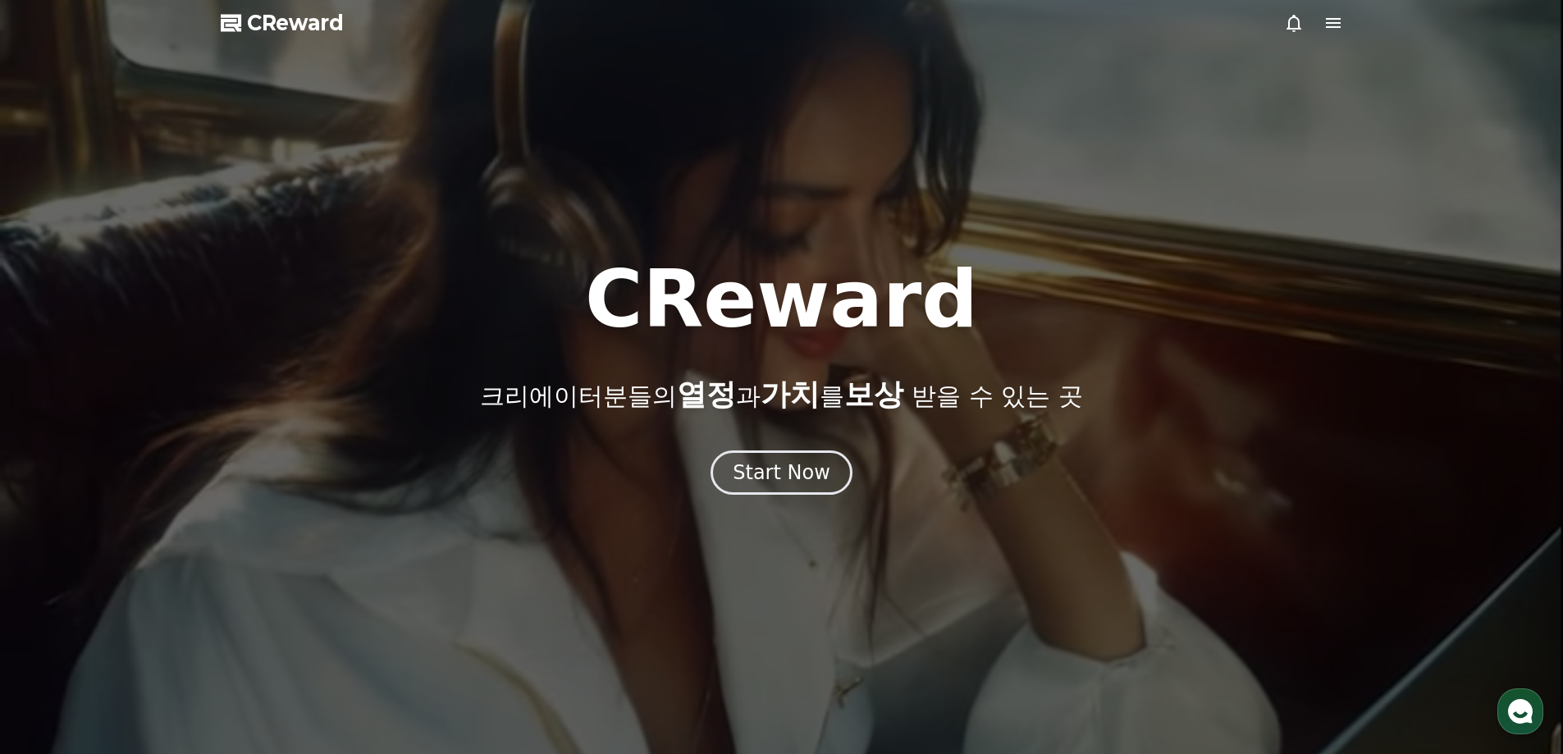
select select "**********"
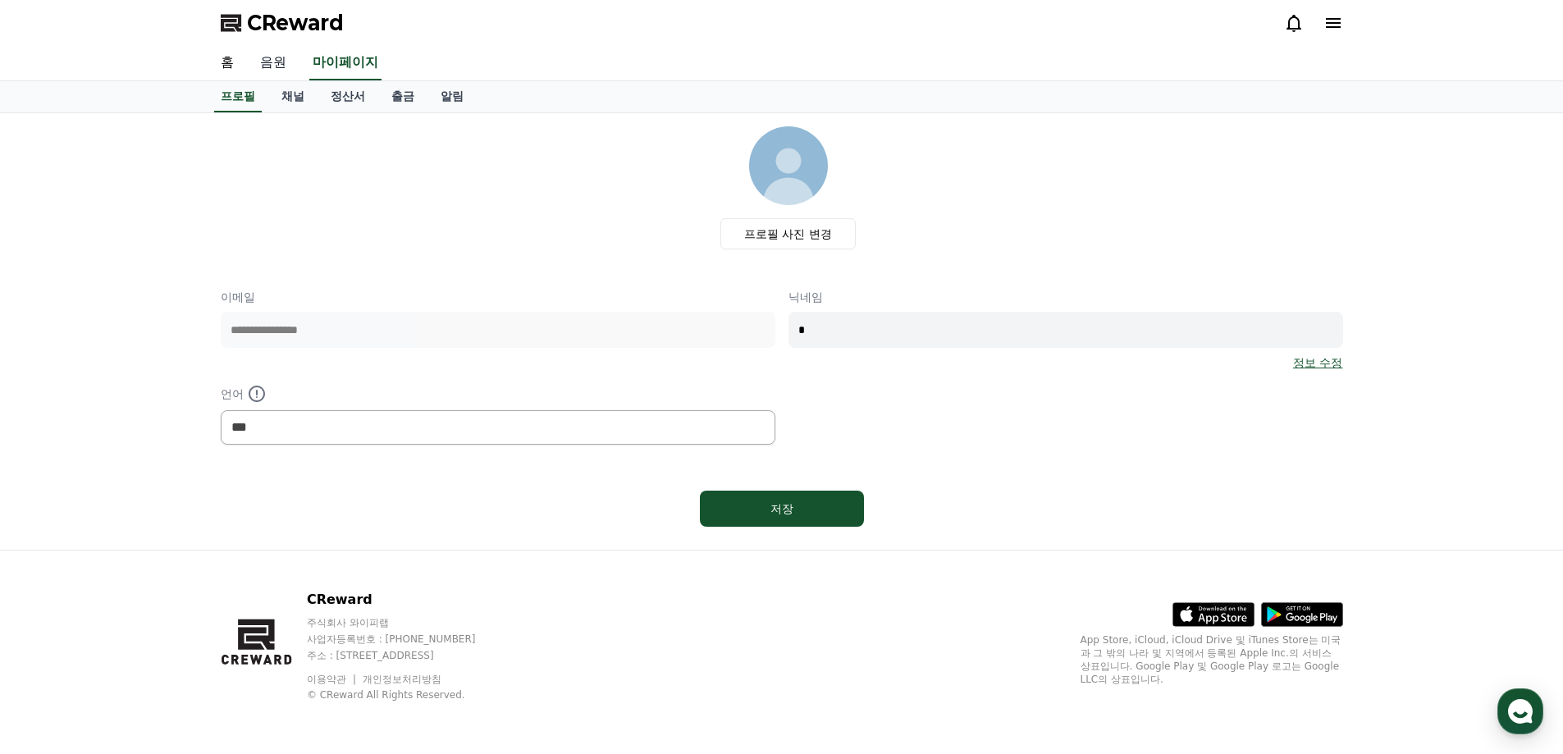
click at [264, 64] on link "음원" at bounding box center [273, 63] width 53 height 34
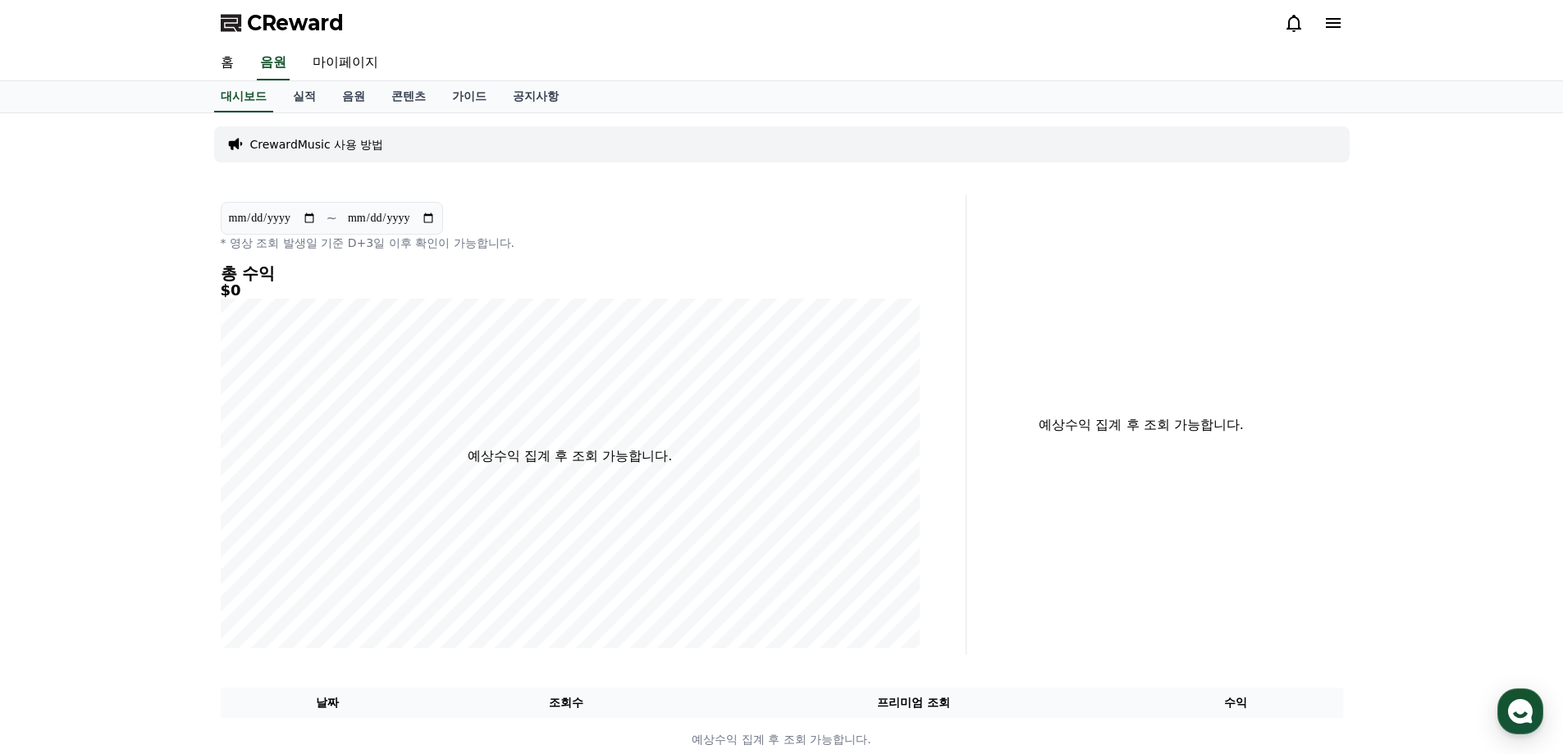
click at [318, 152] on p "CrewardMusic 사용 방법" at bounding box center [317, 144] width 134 height 16
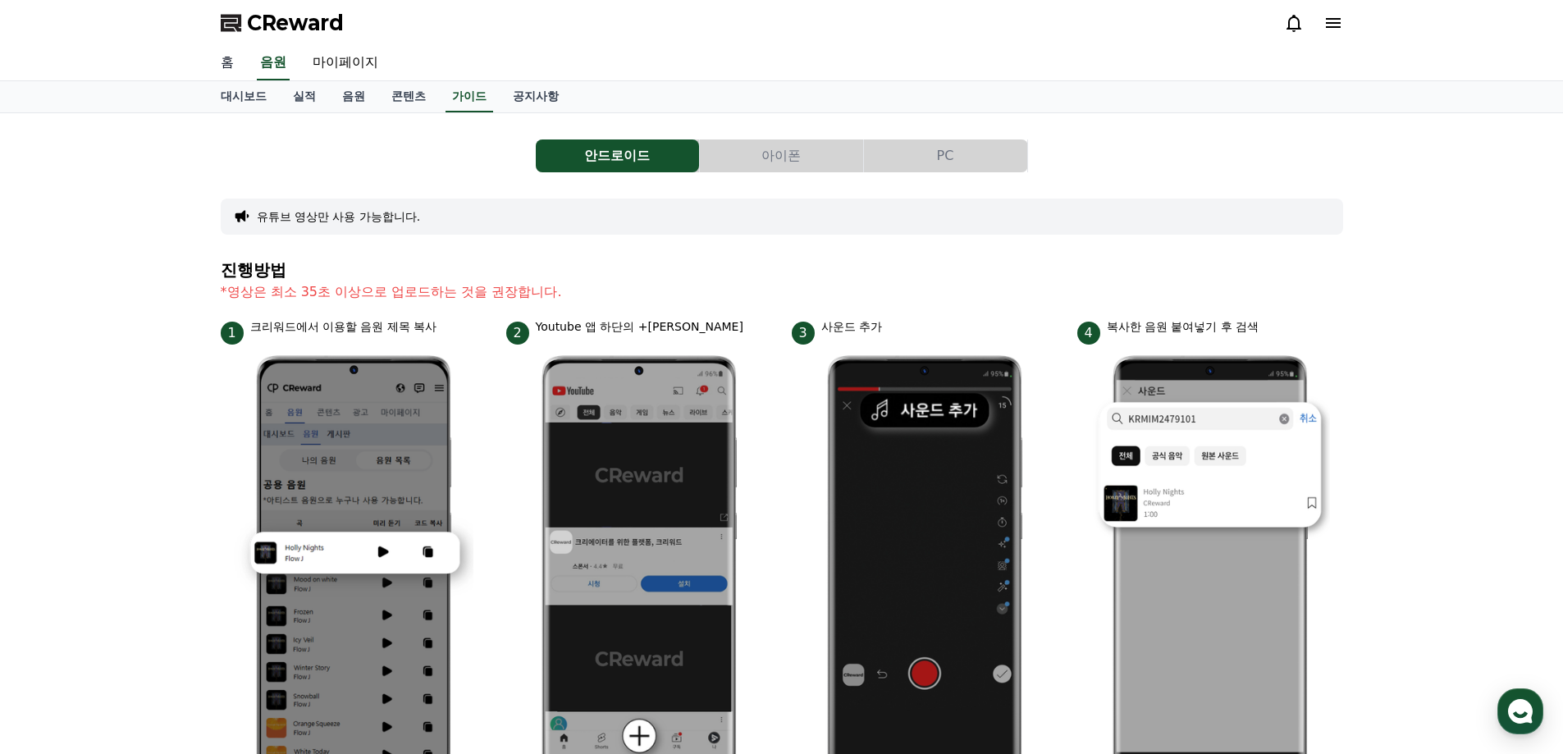
click at [232, 67] on link "홈" at bounding box center [227, 63] width 39 height 34
